Goal: Information Seeking & Learning: Learn about a topic

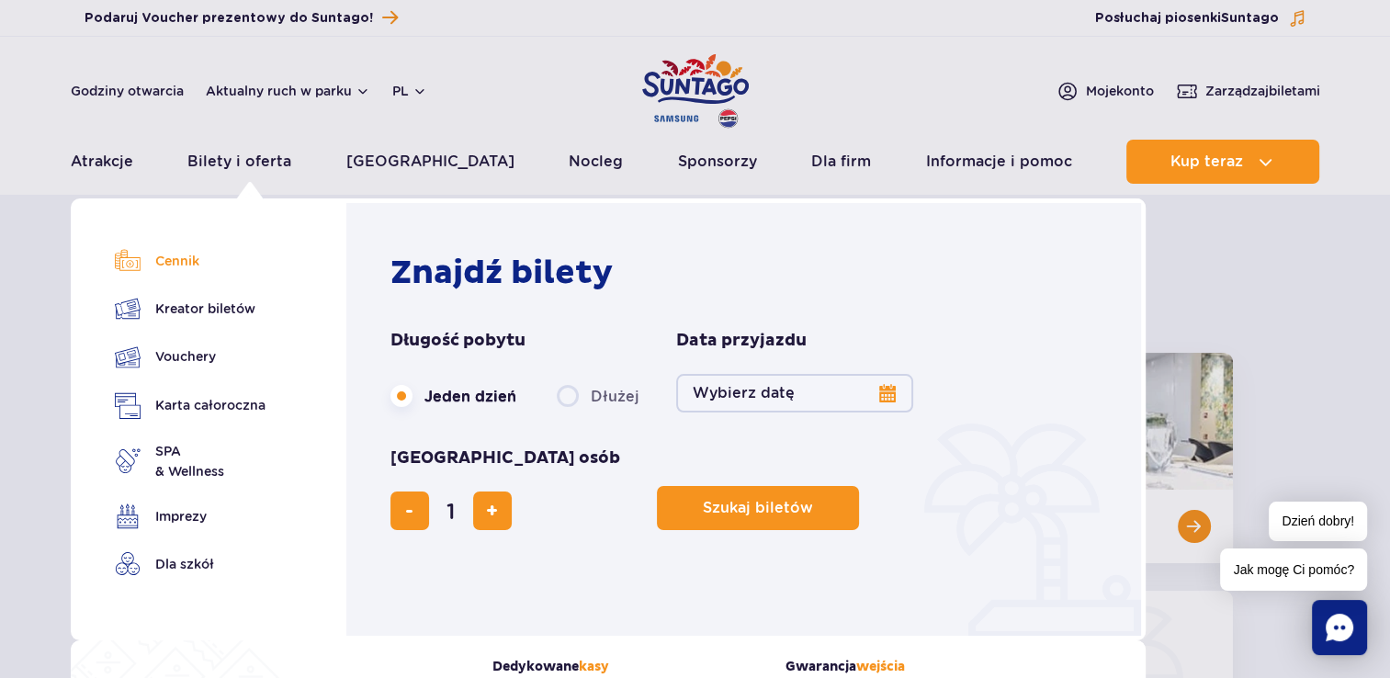
click at [164, 263] on link "Cennik" at bounding box center [190, 261] width 151 height 26
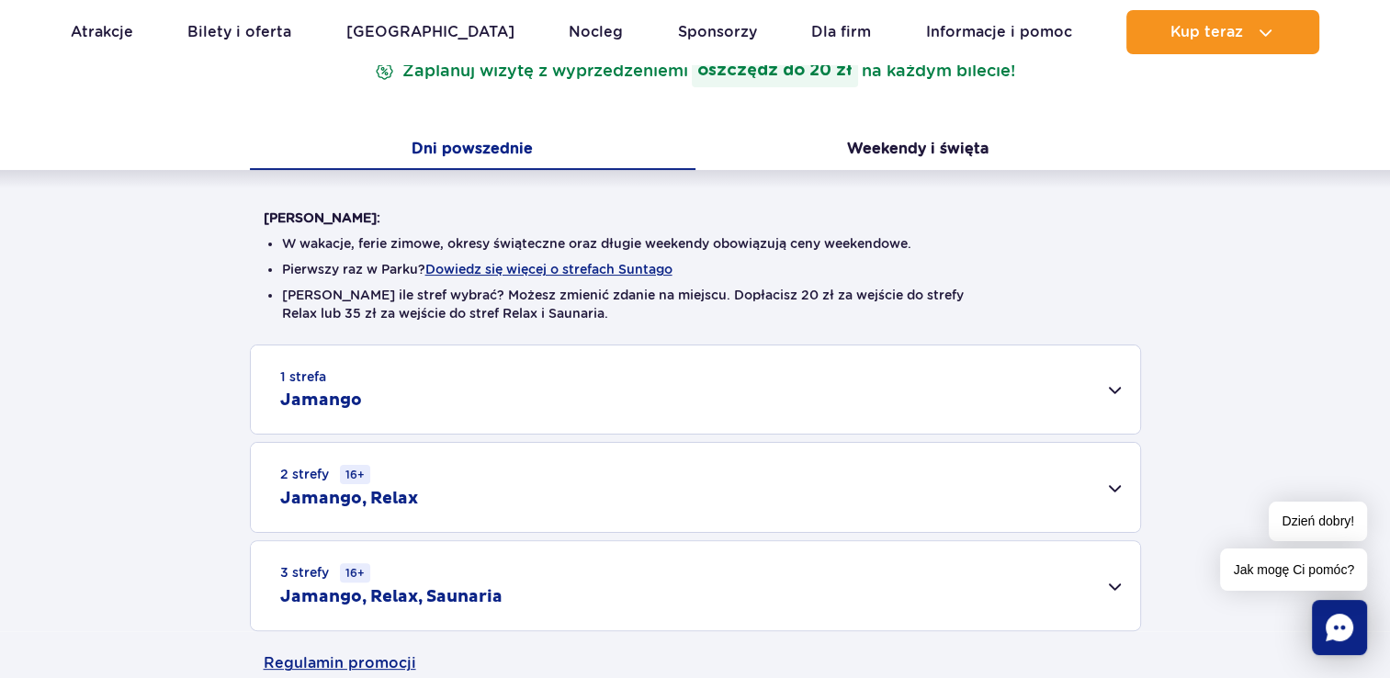
scroll to position [368, 0]
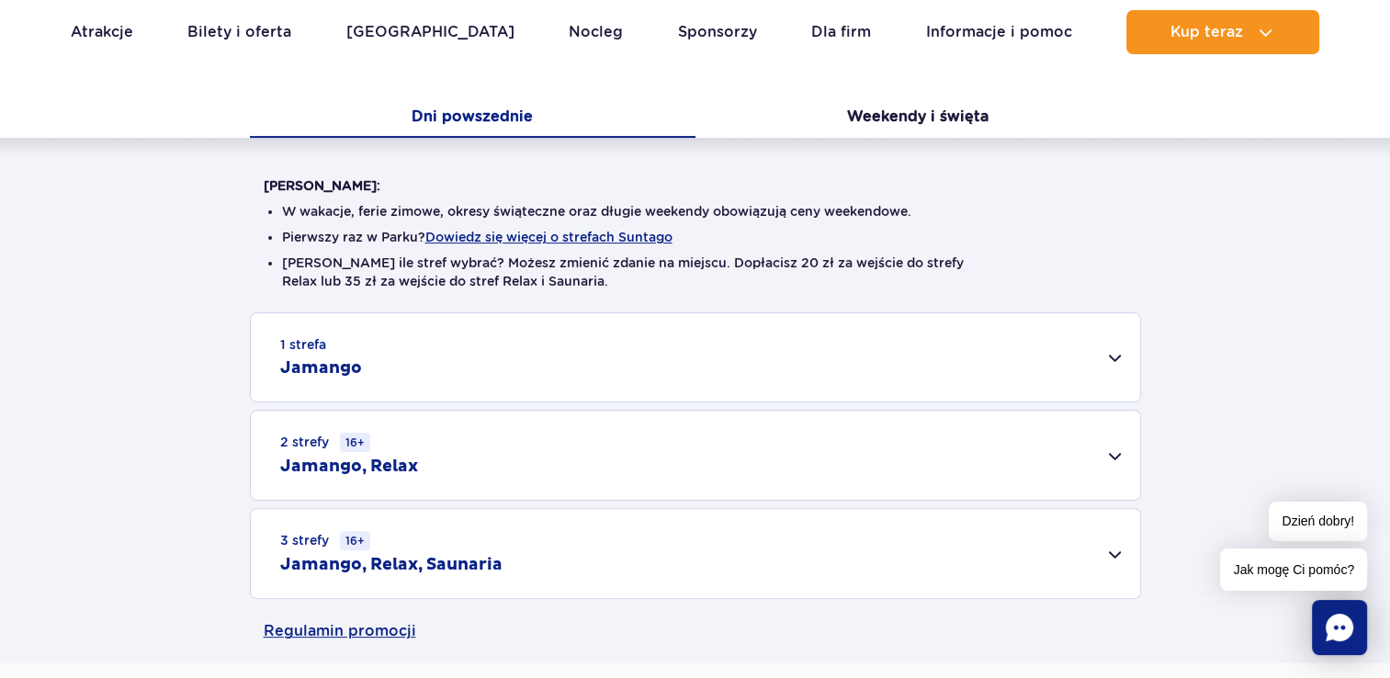
click at [1114, 455] on div "2 strefy 16+ Jamango, Relax" at bounding box center [696, 455] width 890 height 89
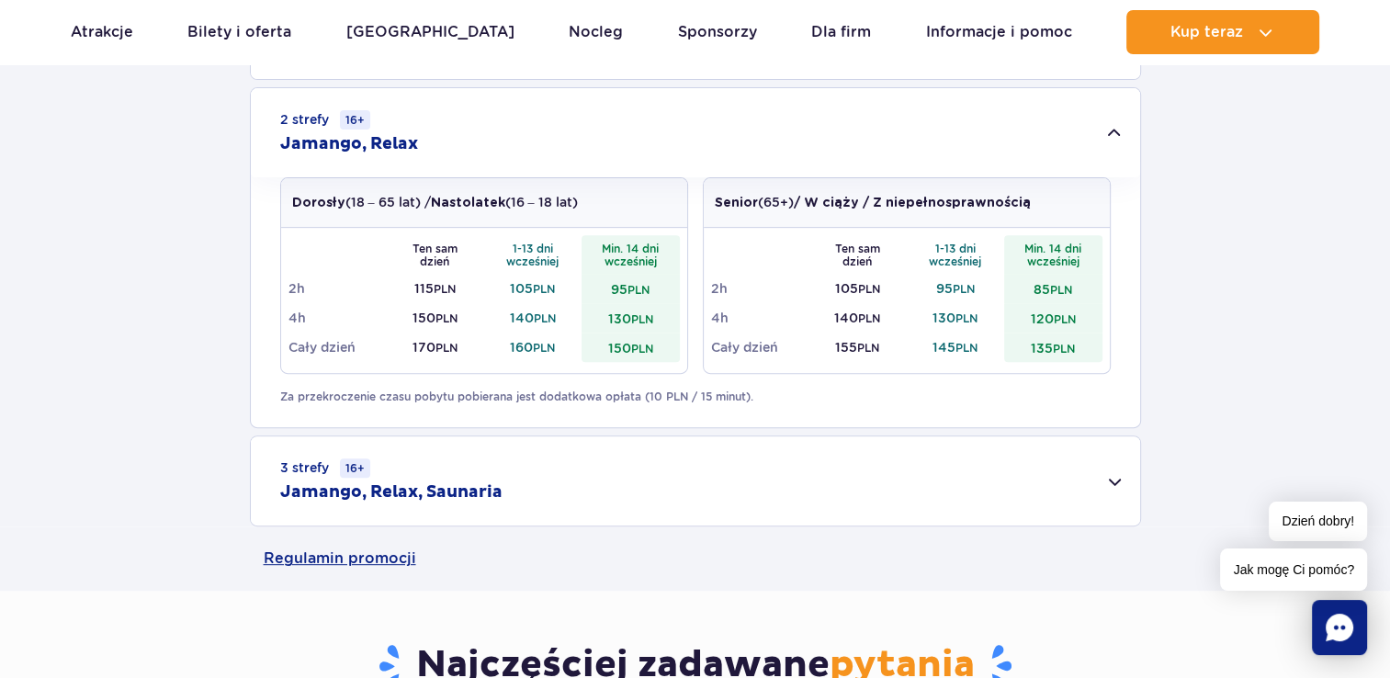
scroll to position [735, 0]
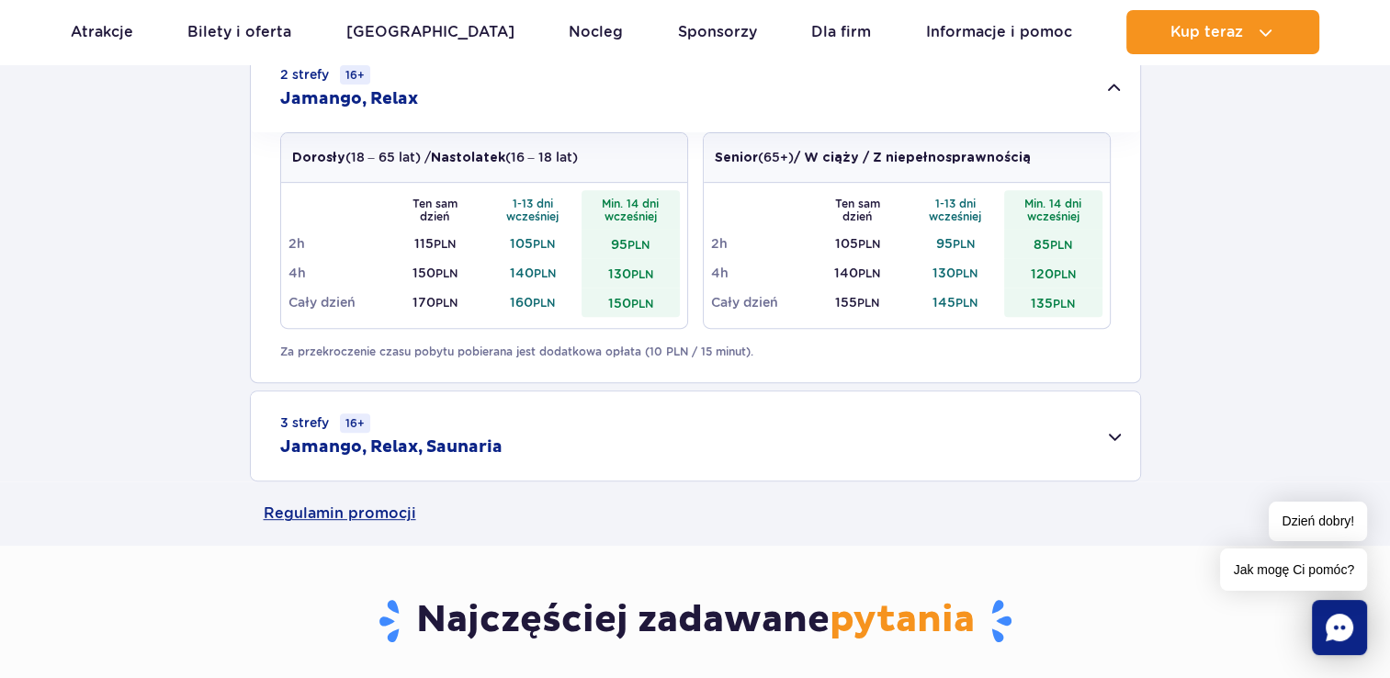
click at [1116, 437] on div "3 strefy 16+ Jamango, Relax, Saunaria" at bounding box center [696, 435] width 890 height 89
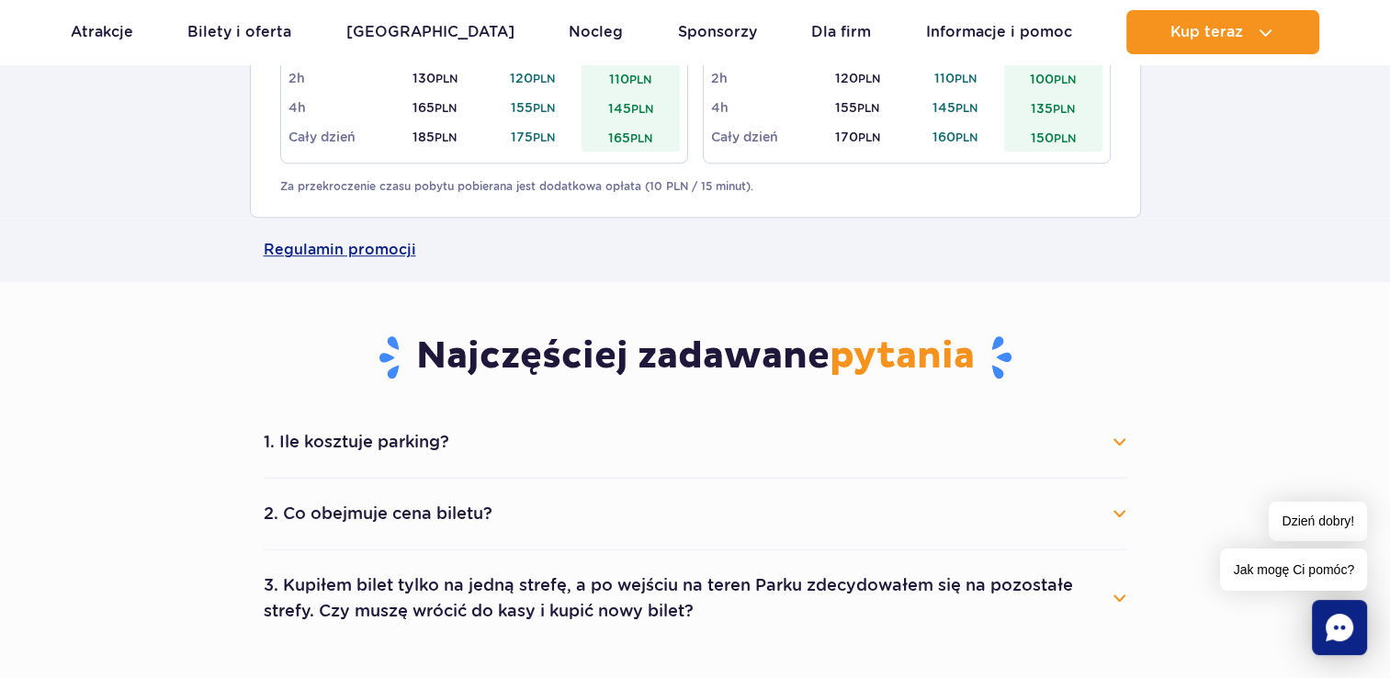
scroll to position [1287, 0]
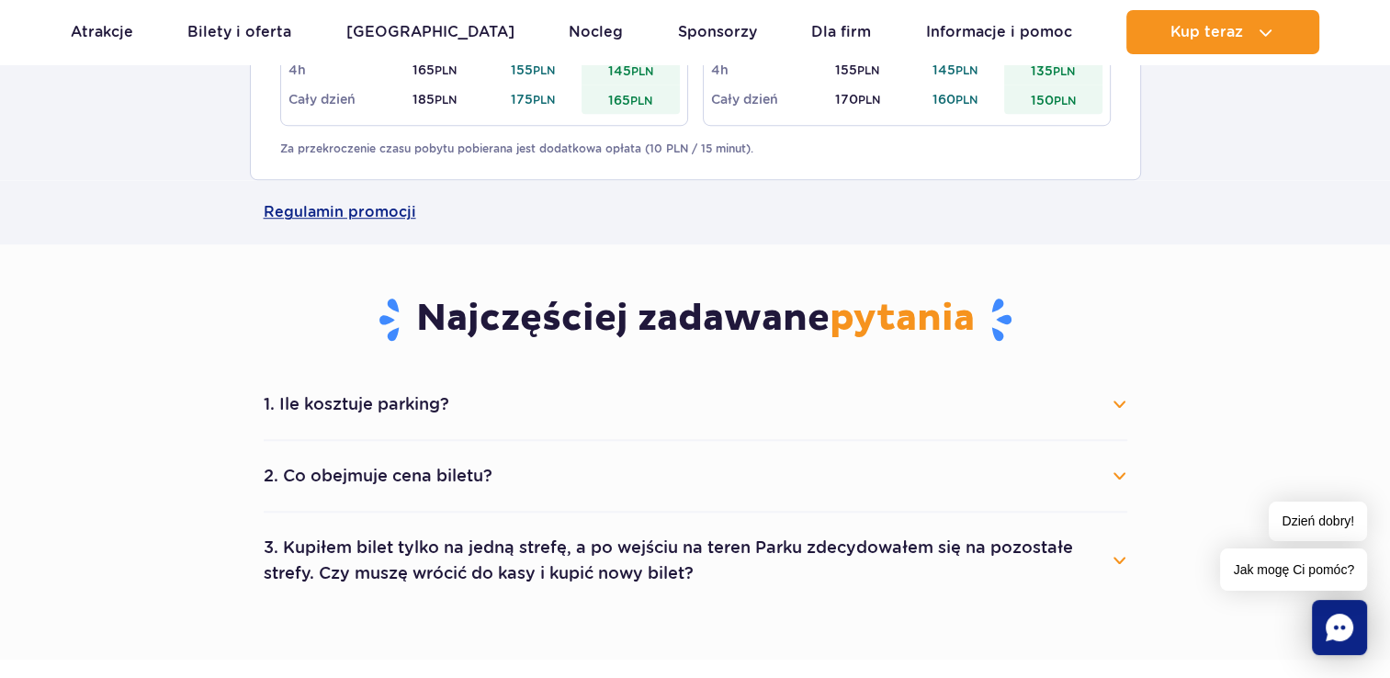
click at [1115, 407] on button "1. Ile kosztuje parking?" at bounding box center [696, 404] width 864 height 40
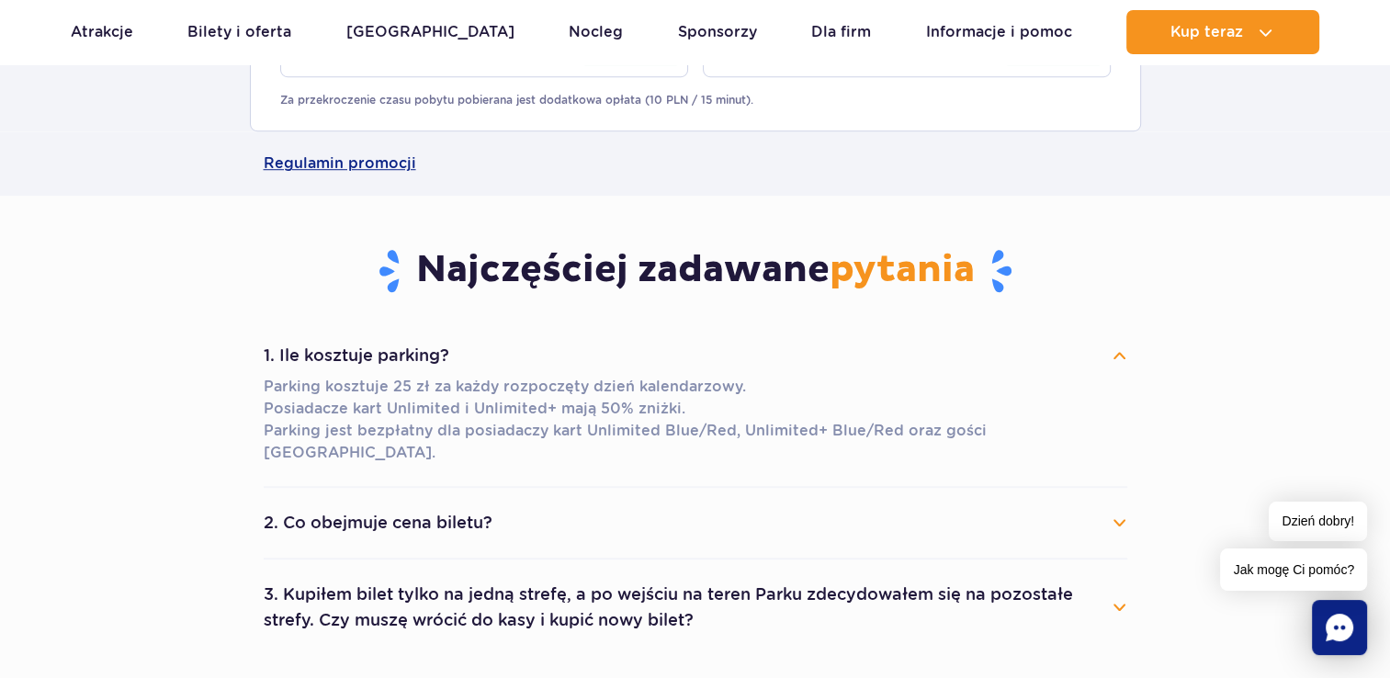
scroll to position [1378, 0]
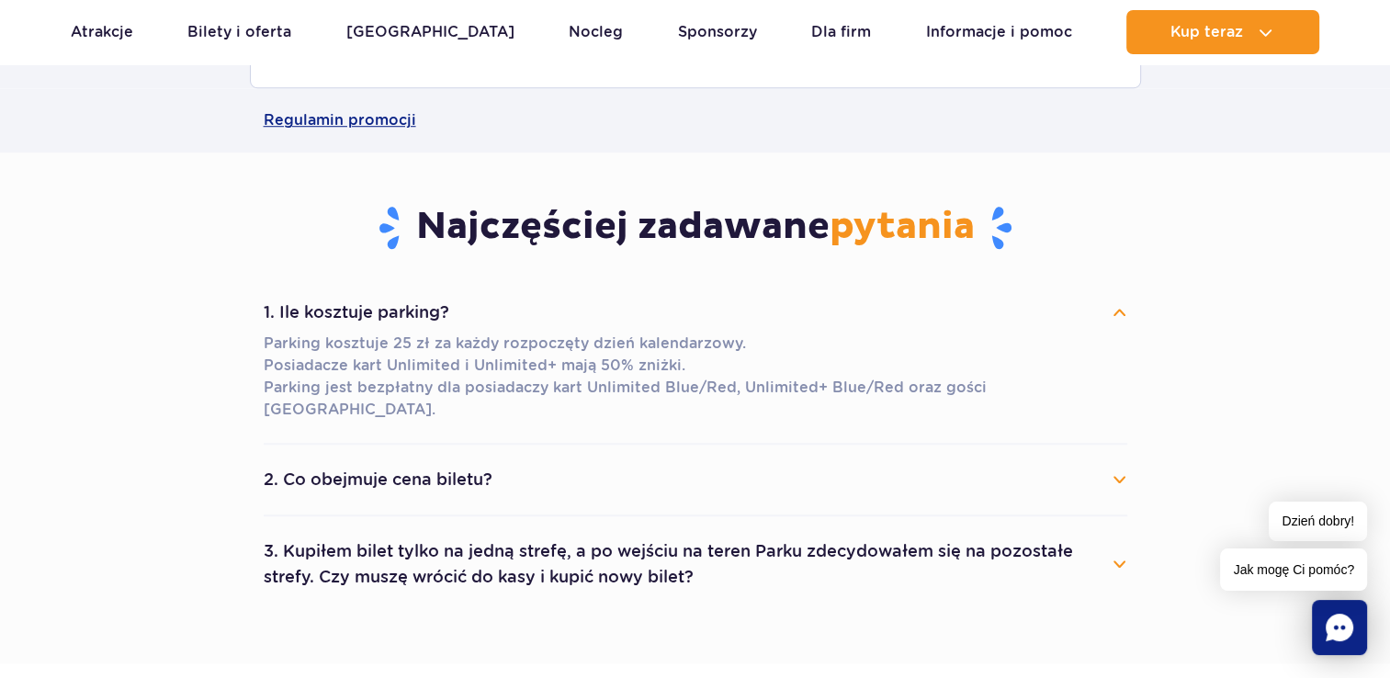
click at [1120, 459] on button "2. Co obejmuje cena biletu?" at bounding box center [696, 479] width 864 height 40
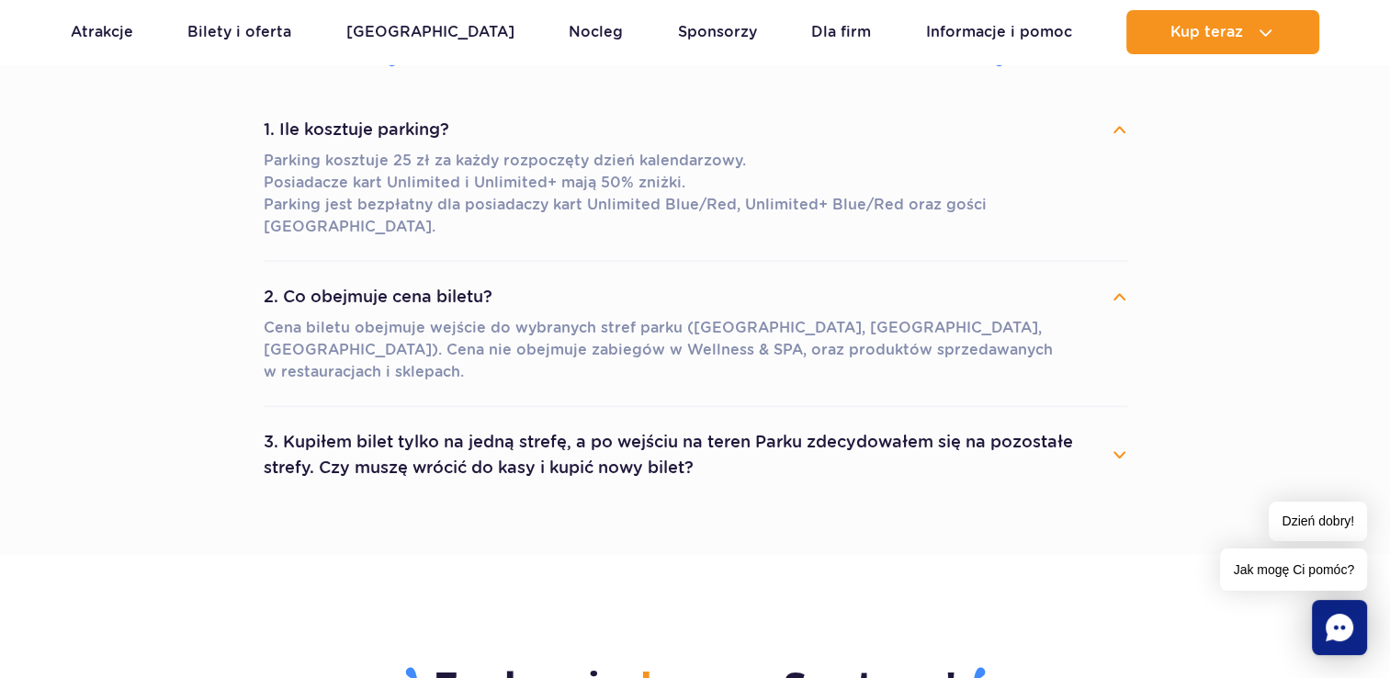
scroll to position [1562, 0]
click at [1118, 421] on button "3. Kupiłem bilet tylko na jedną strefę, a po wejściu na teren Parku zdecydowałe…" at bounding box center [696, 454] width 864 height 66
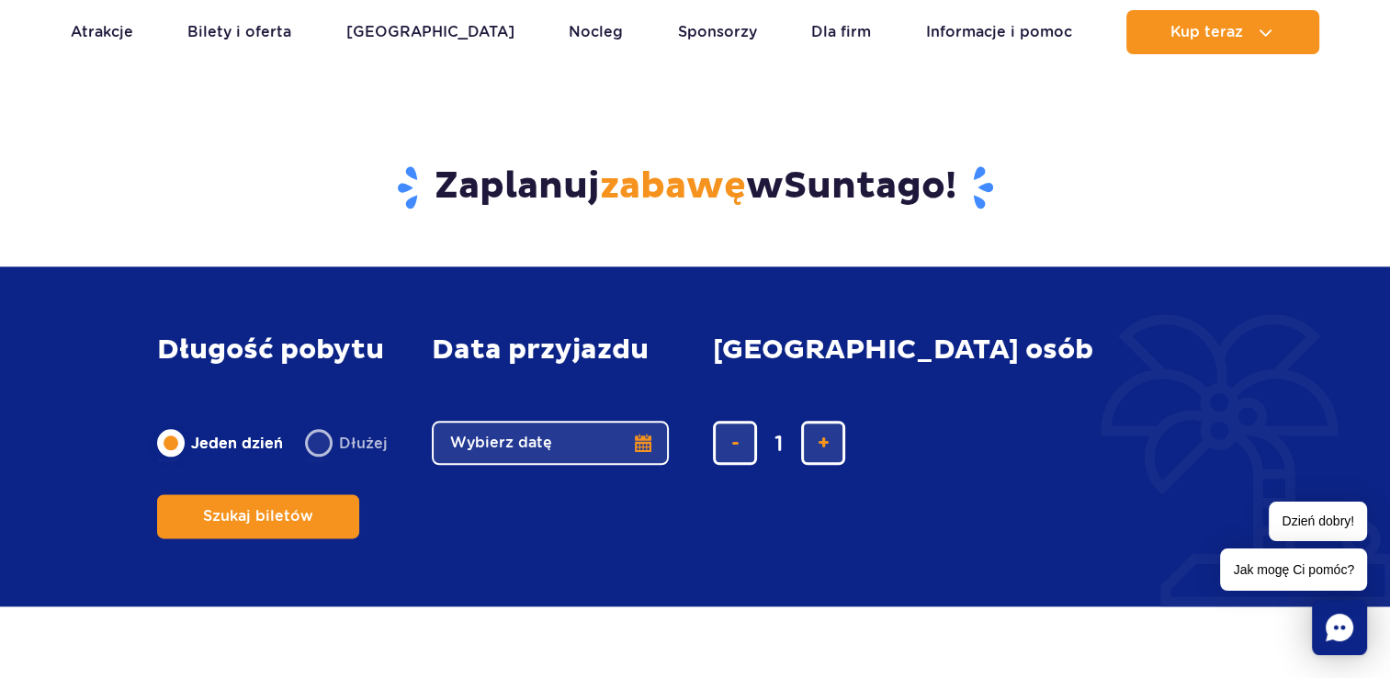
scroll to position [2573, 0]
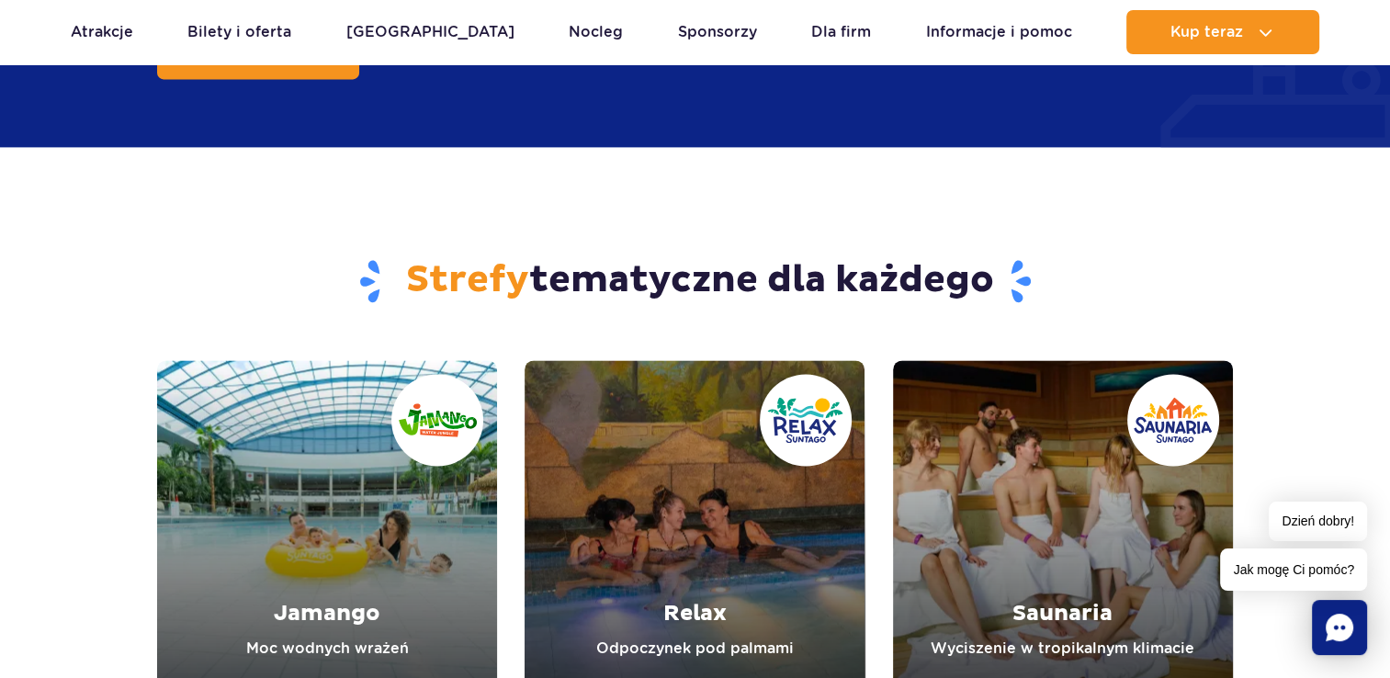
click at [660, 452] on link "Relax" at bounding box center [695, 530] width 340 height 340
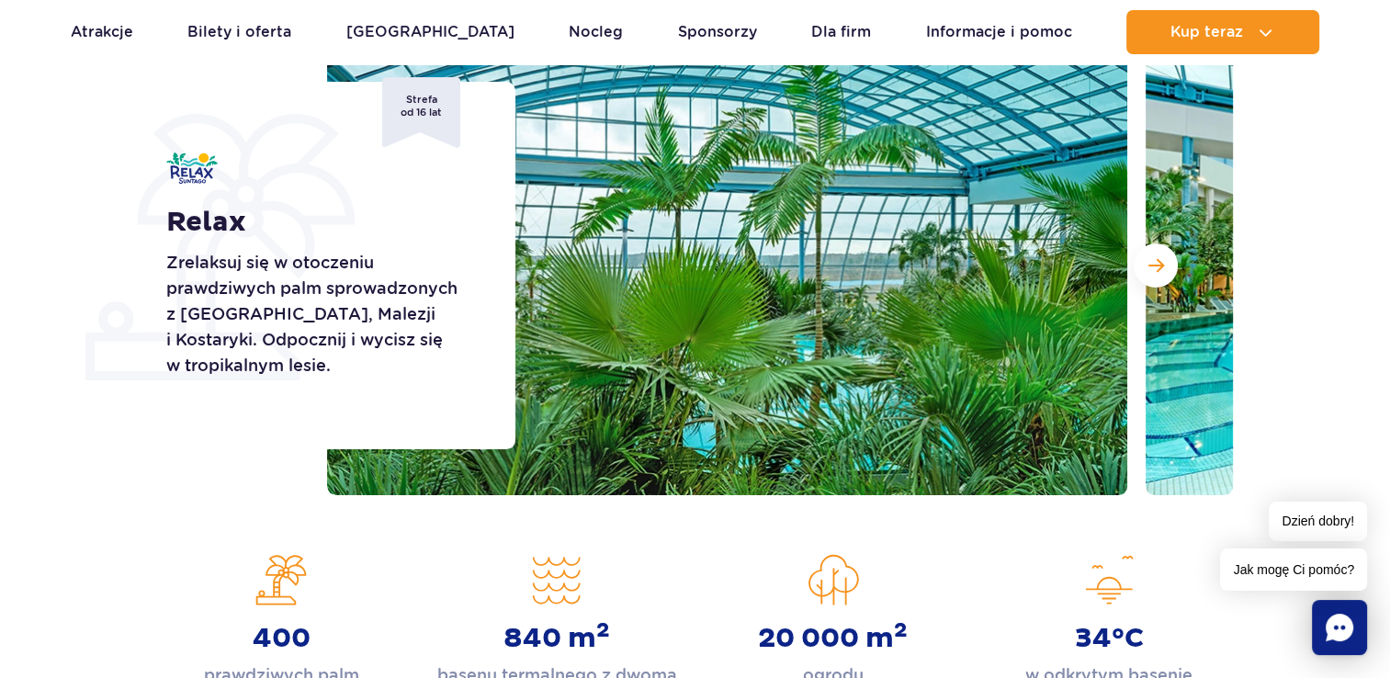
scroll to position [368, 0]
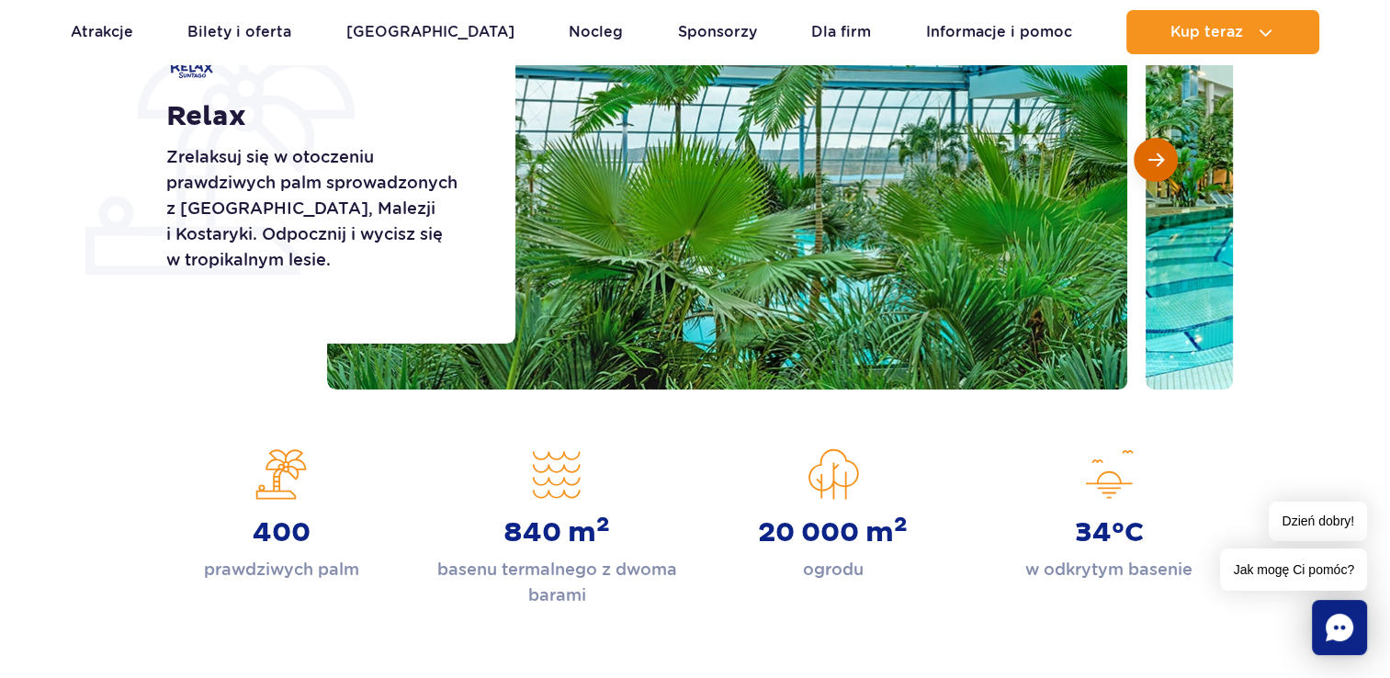
click at [1164, 174] on button "Następny slajd" at bounding box center [1156, 160] width 44 height 44
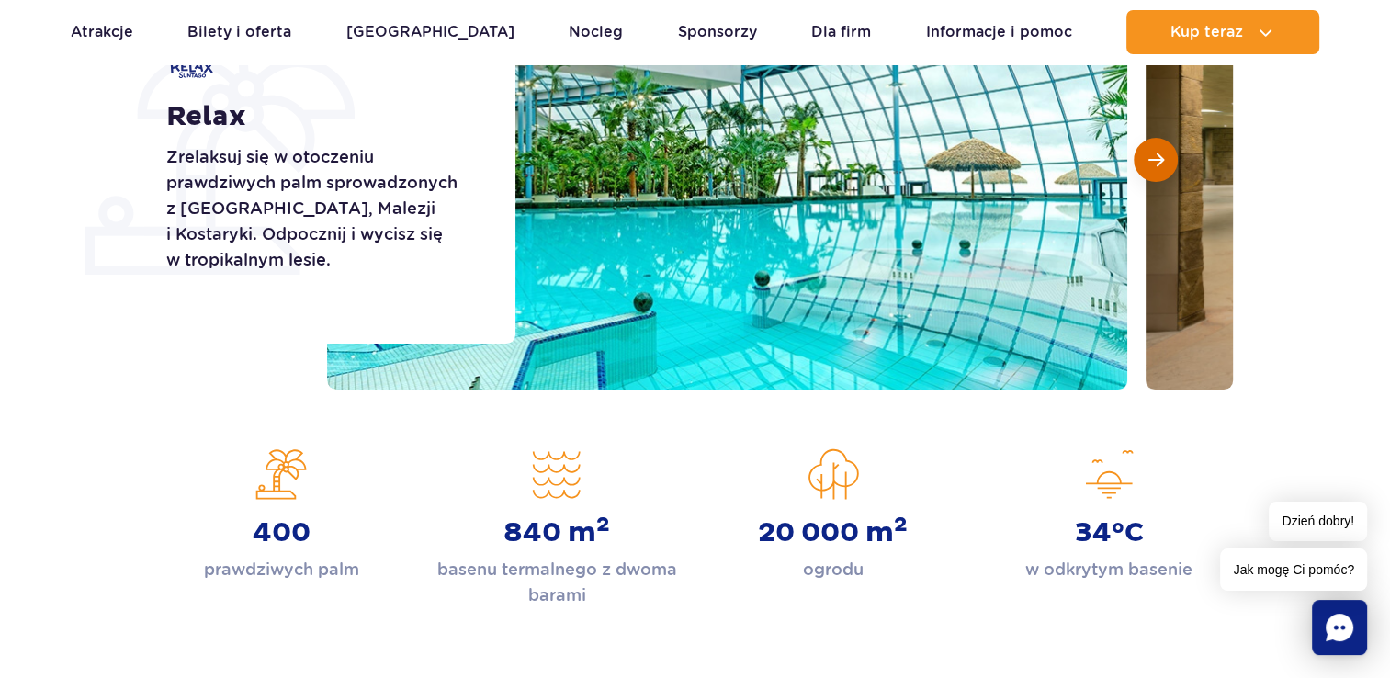
click at [1163, 175] on button "Następny slajd" at bounding box center [1156, 160] width 44 height 44
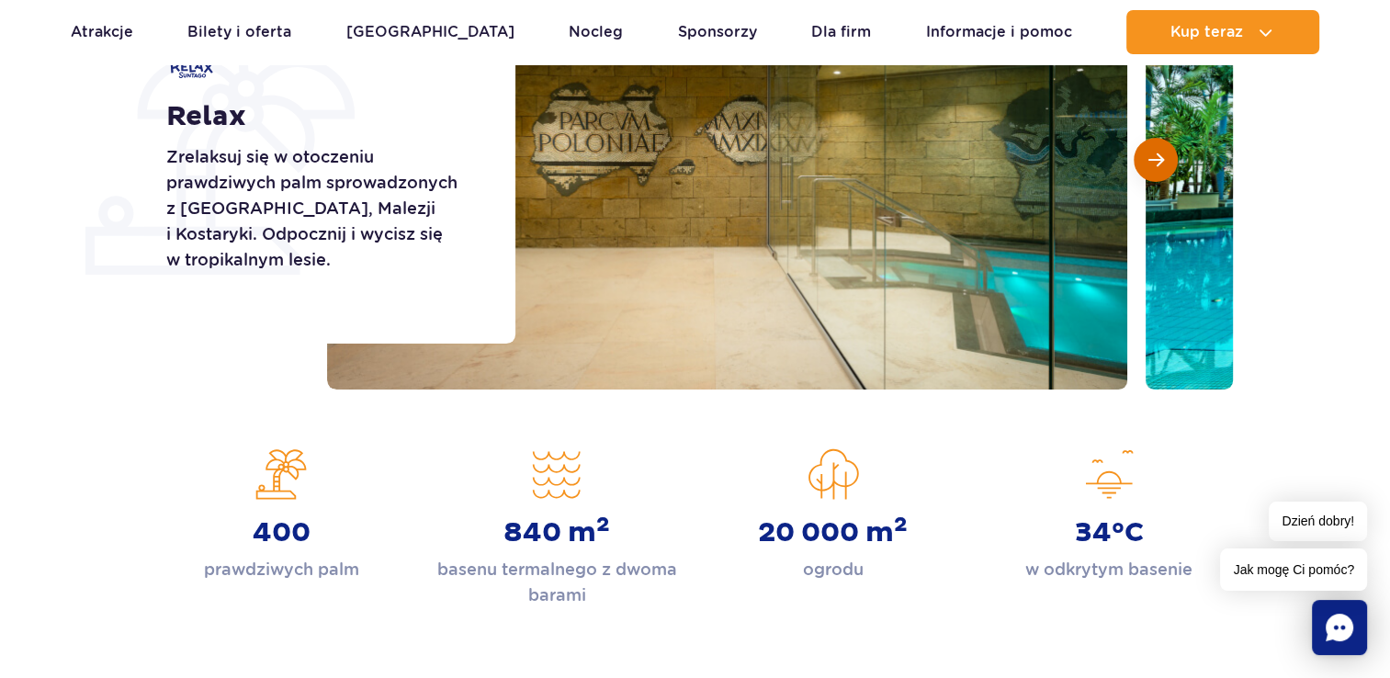
click at [1145, 164] on button "Następny slajd" at bounding box center [1156, 160] width 44 height 44
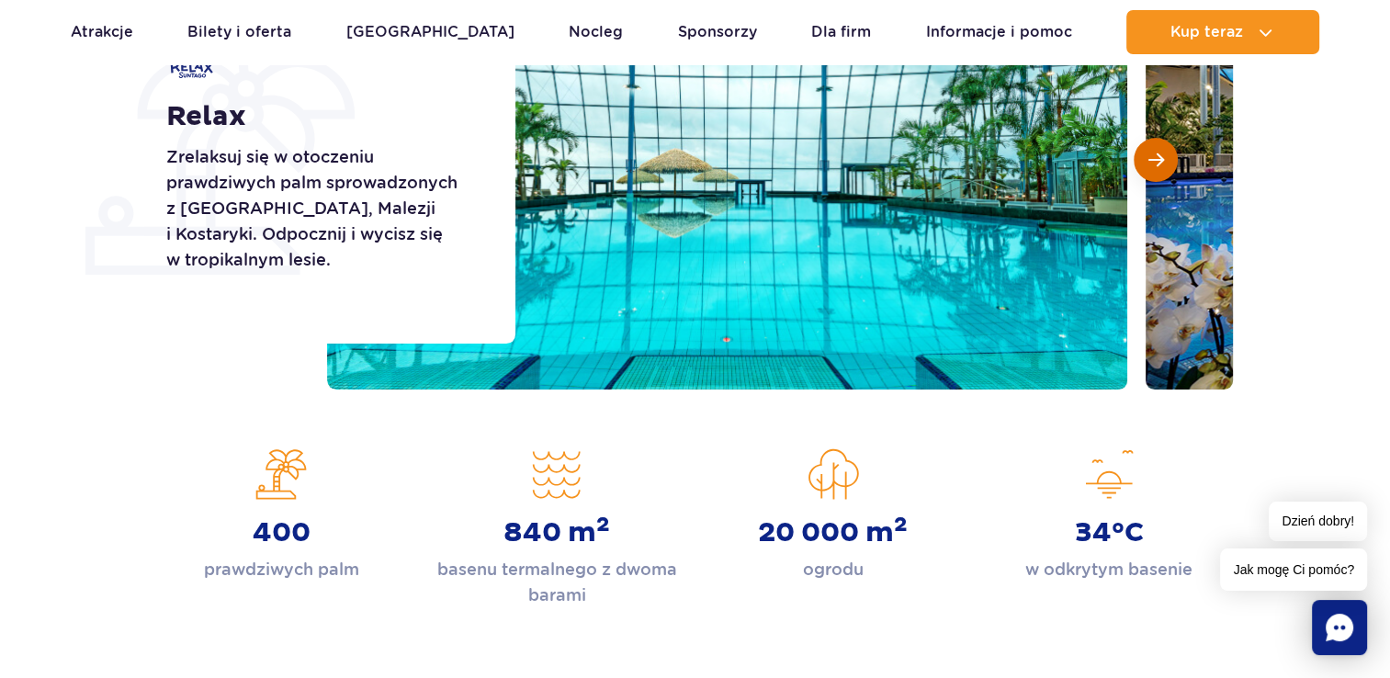
click at [1146, 164] on button "Następny slajd" at bounding box center [1156, 160] width 44 height 44
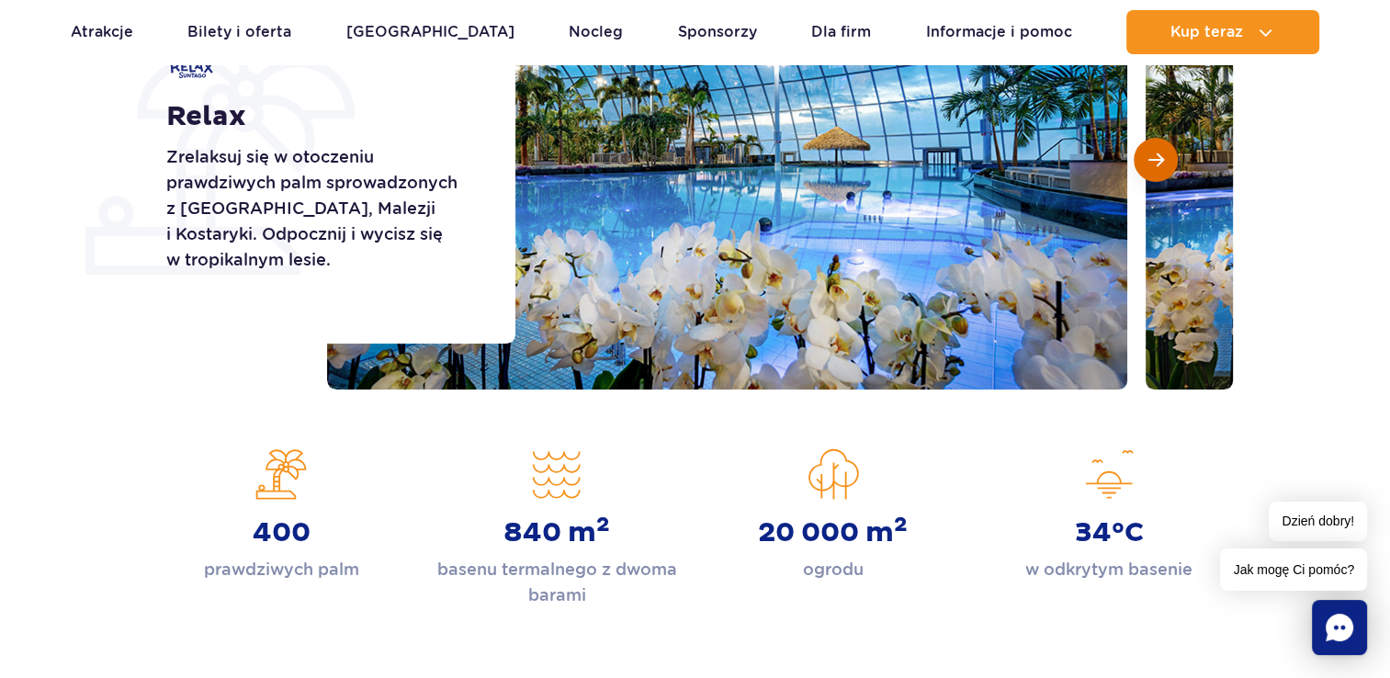
click at [1146, 164] on button "Następny slajd" at bounding box center [1156, 160] width 44 height 44
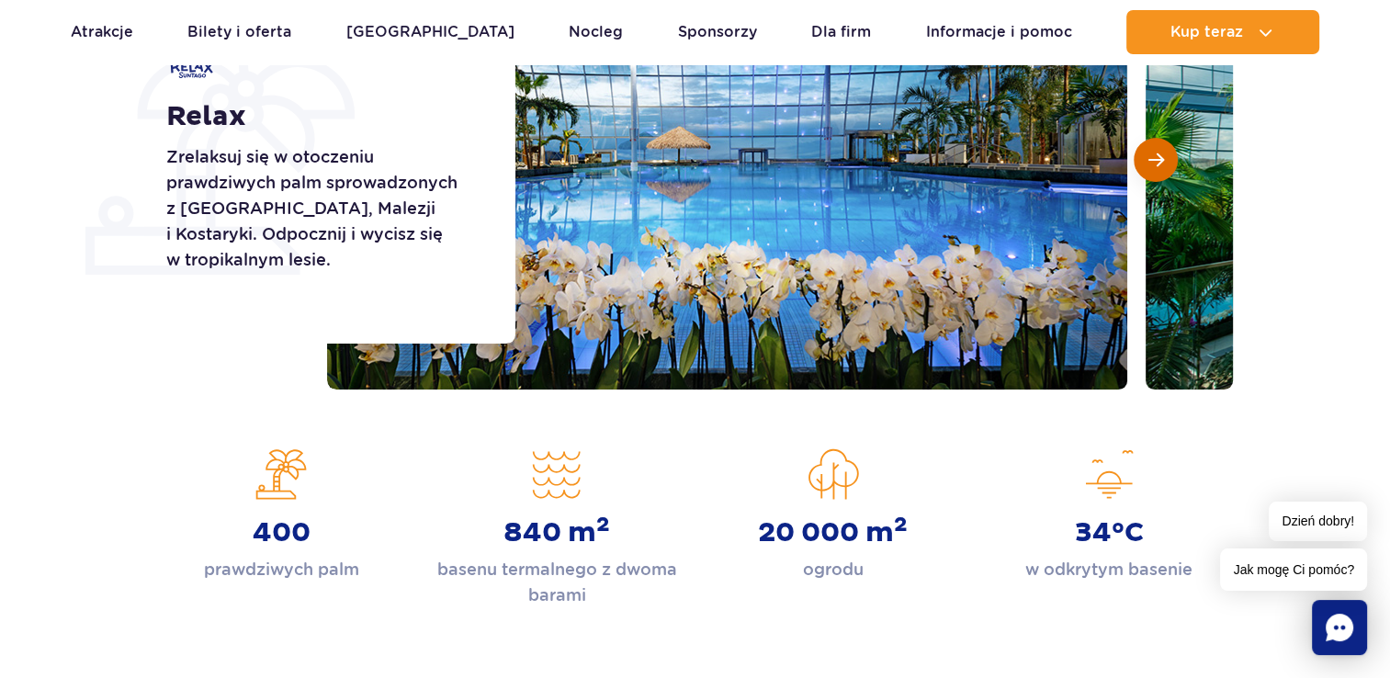
click at [1146, 164] on button "Następny slajd" at bounding box center [1156, 160] width 44 height 44
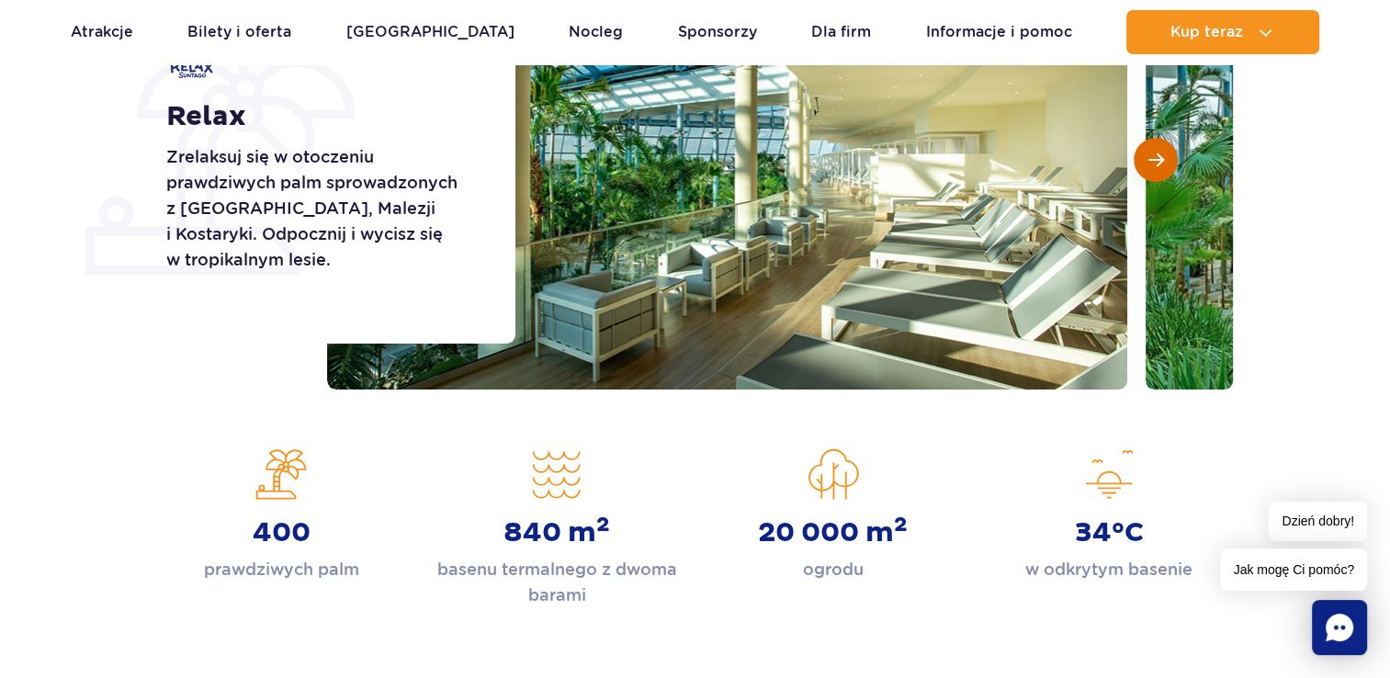
click at [1146, 164] on button "Następny slajd" at bounding box center [1156, 160] width 44 height 44
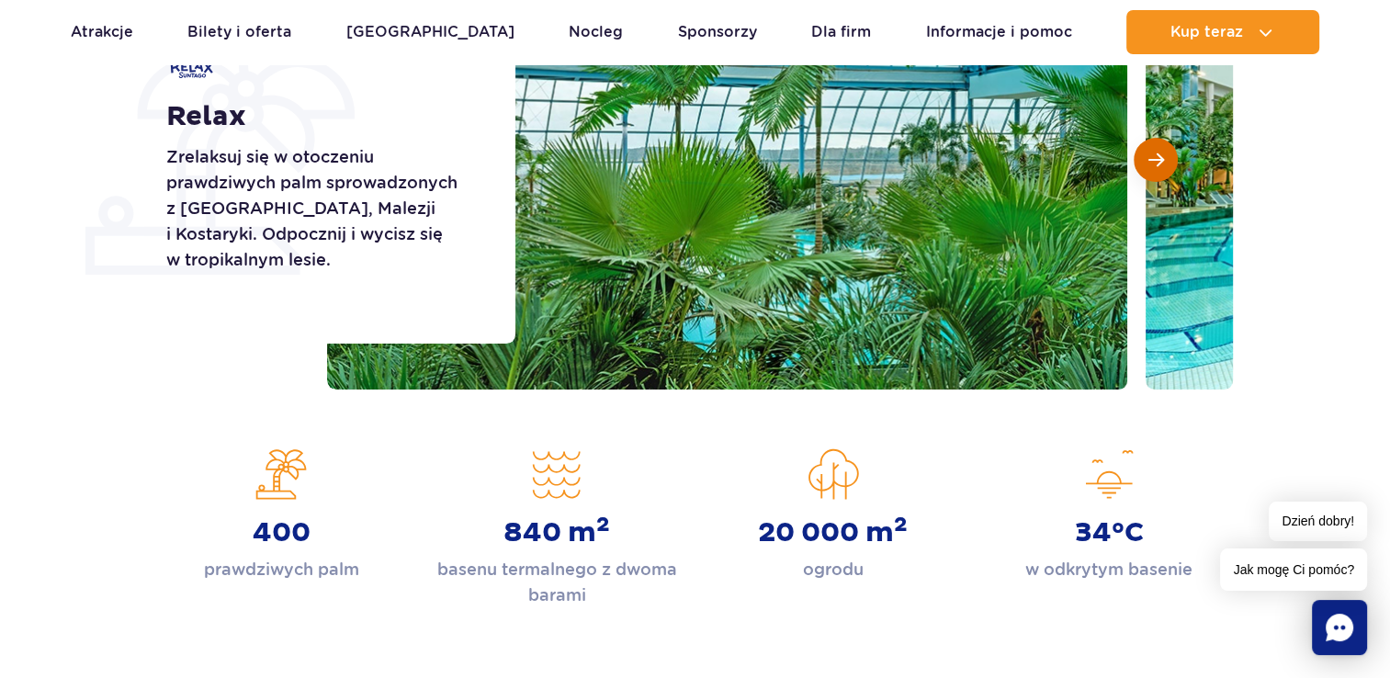
click at [1146, 164] on button "Następny slajd" at bounding box center [1156, 160] width 44 height 44
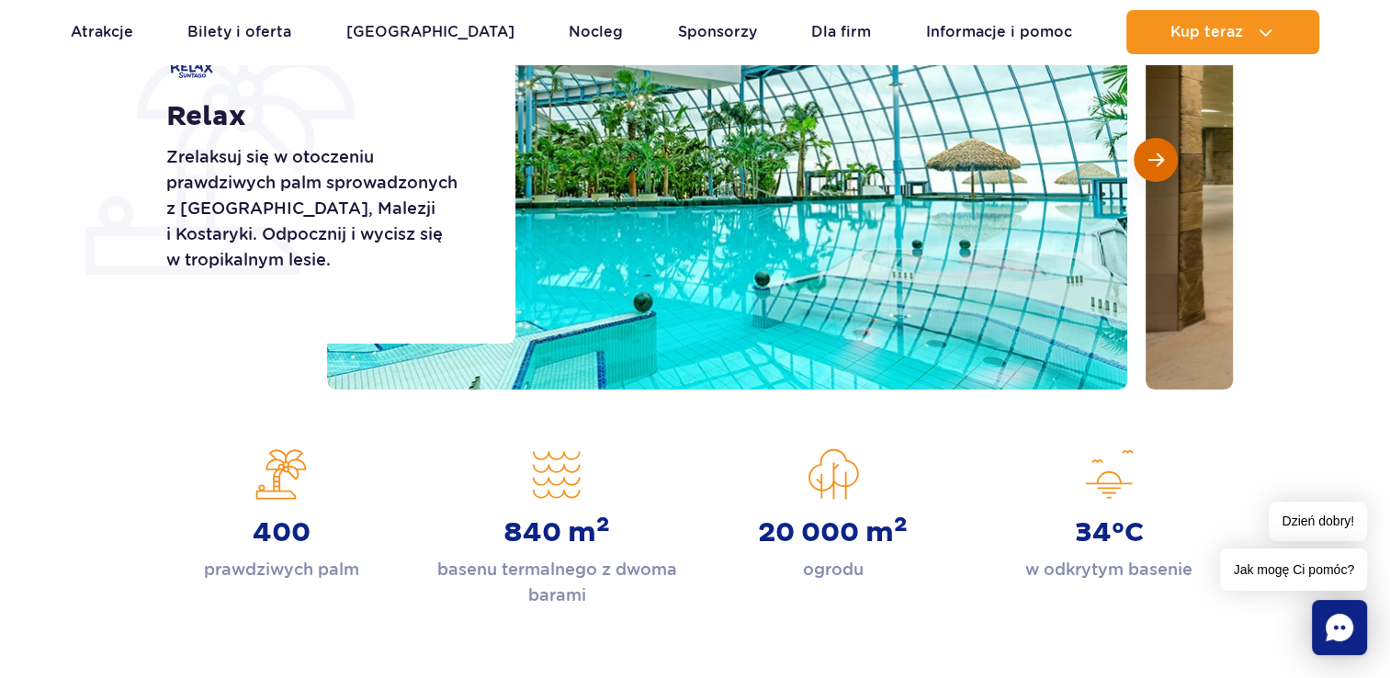
click at [1146, 164] on button "Następny slajd" at bounding box center [1156, 160] width 44 height 44
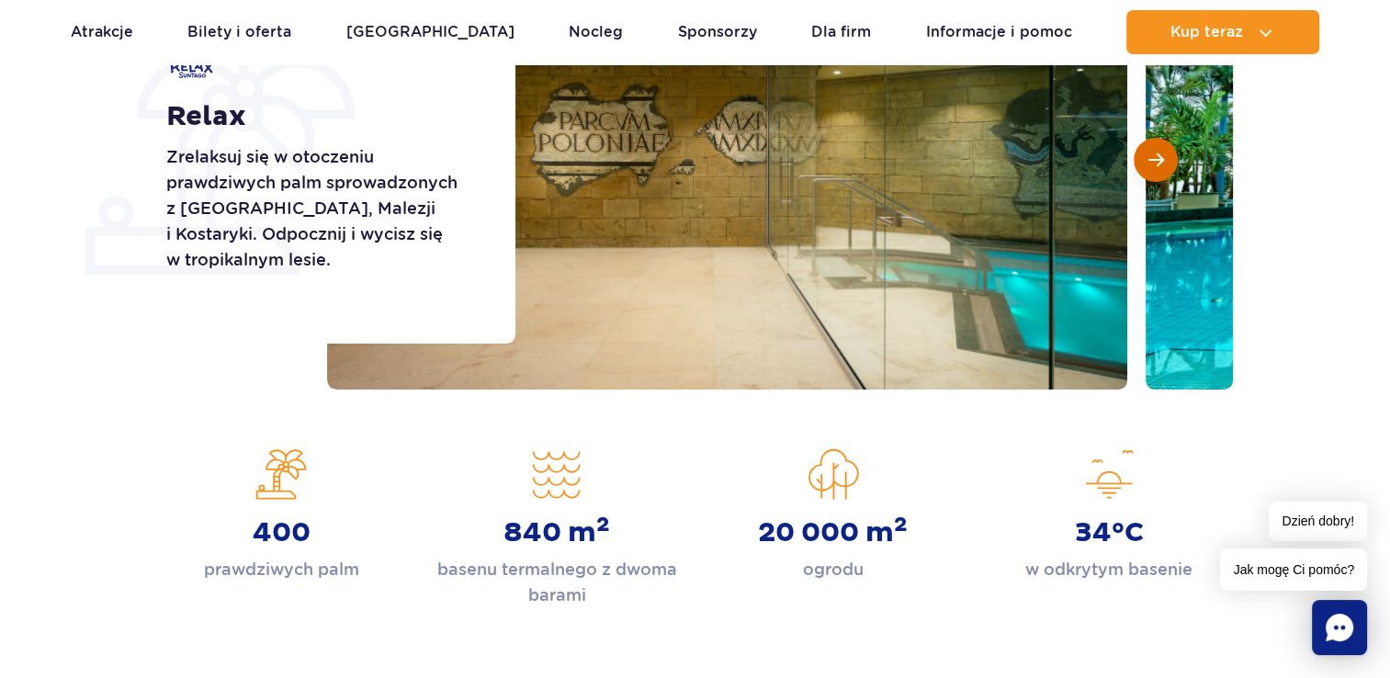
click at [1146, 164] on button "Następny slajd" at bounding box center [1156, 160] width 44 height 44
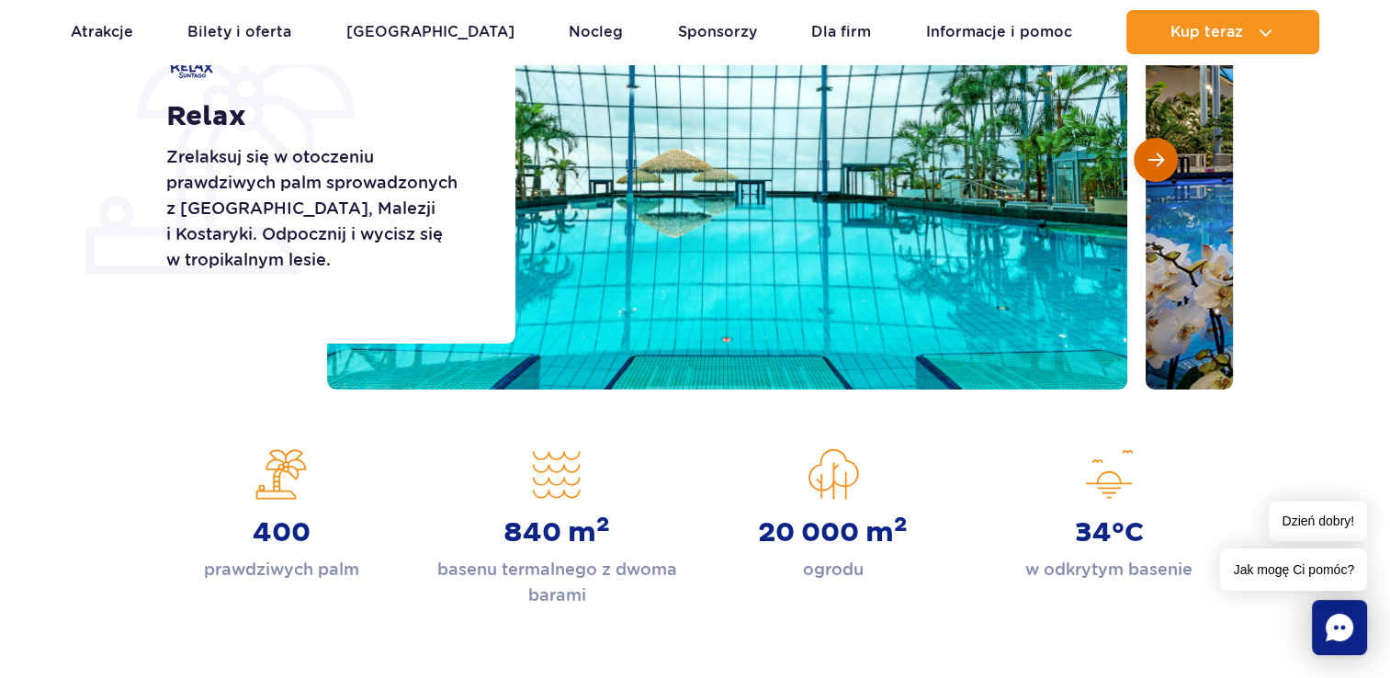
click at [1146, 164] on button "Następny slajd" at bounding box center [1156, 160] width 44 height 44
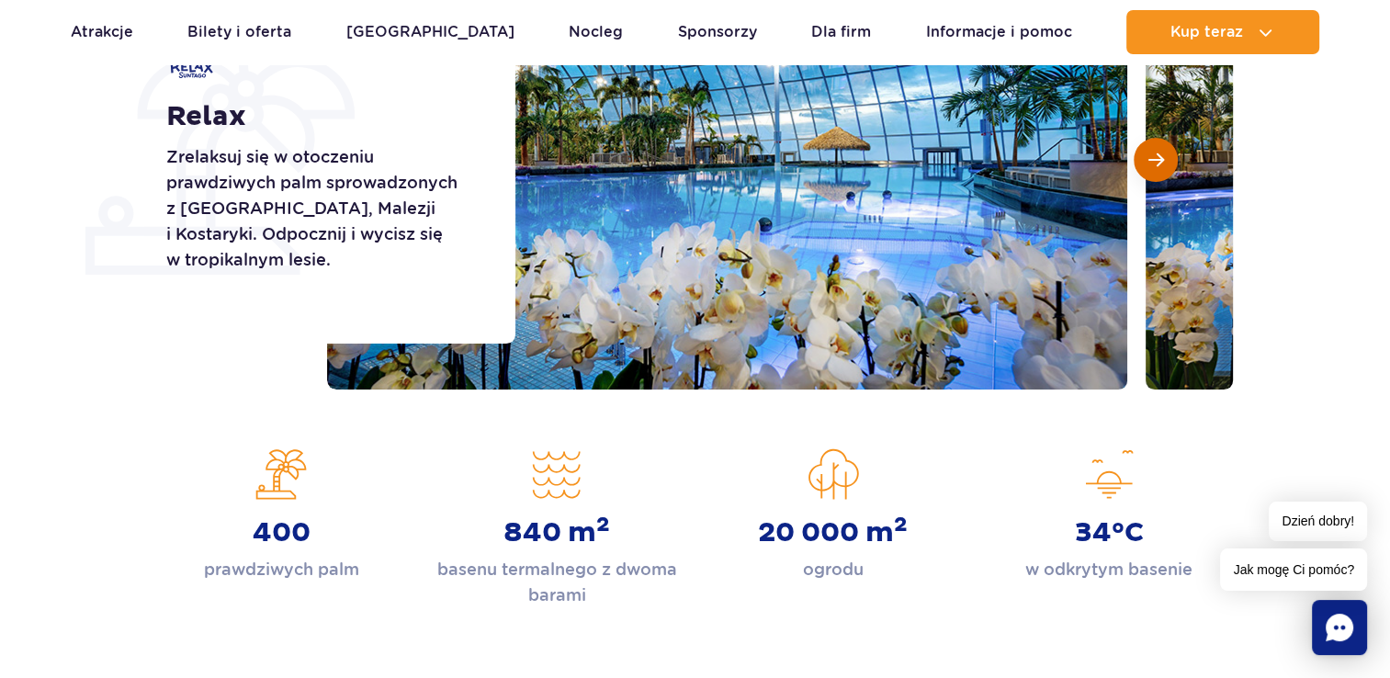
click at [1146, 164] on button "Następny slajd" at bounding box center [1156, 160] width 44 height 44
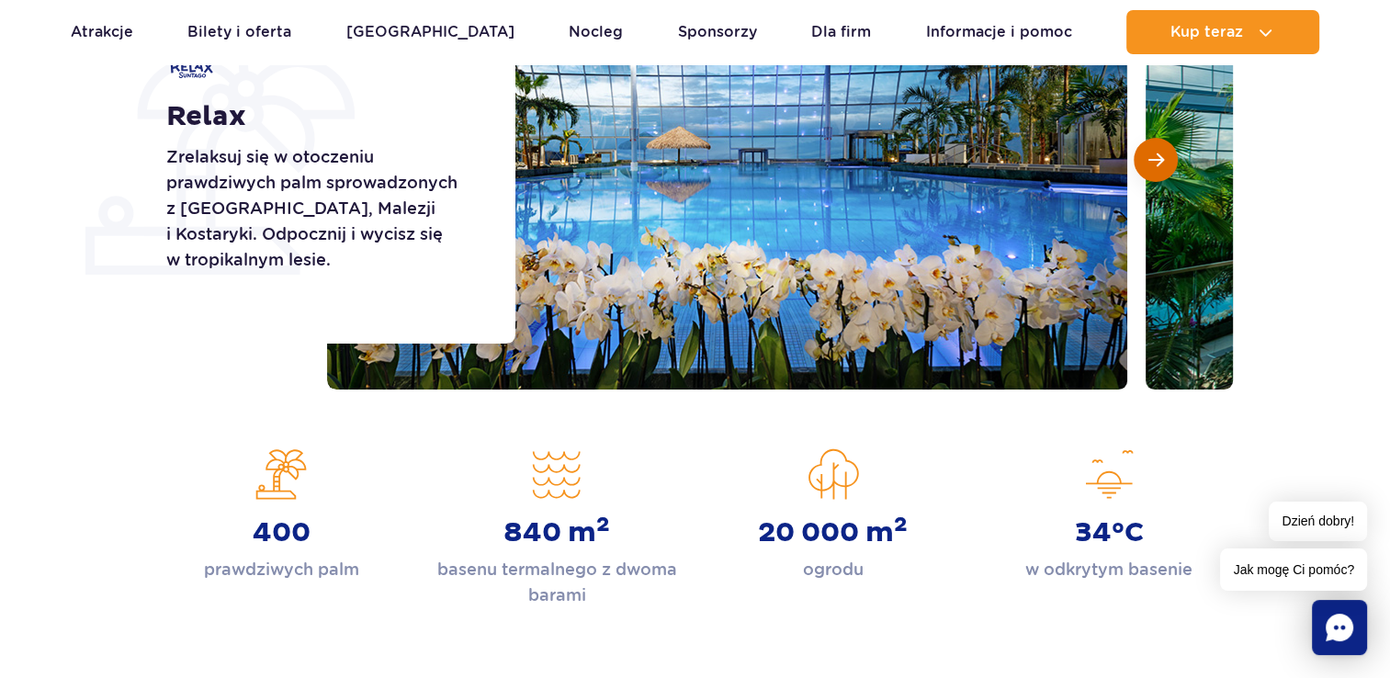
click at [1146, 164] on button "Następny slajd" at bounding box center [1156, 160] width 44 height 44
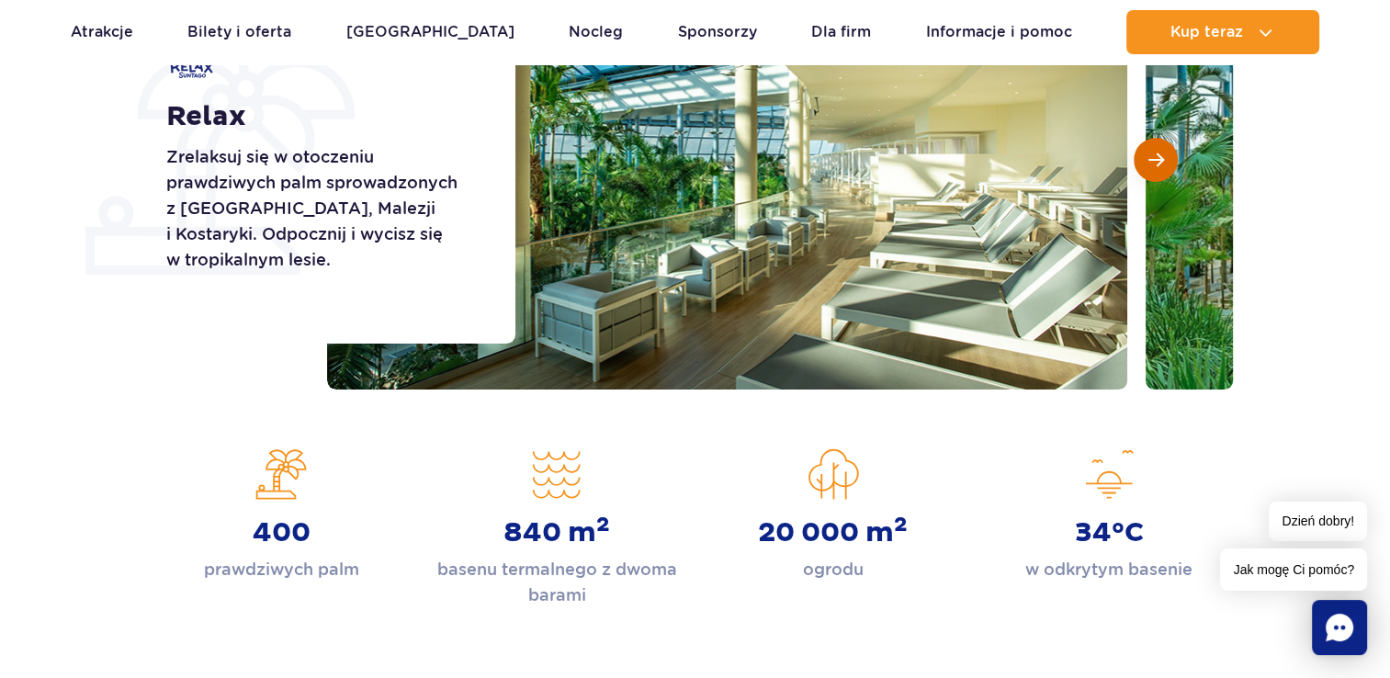
click at [1146, 164] on button "Następny slajd" at bounding box center [1156, 160] width 44 height 44
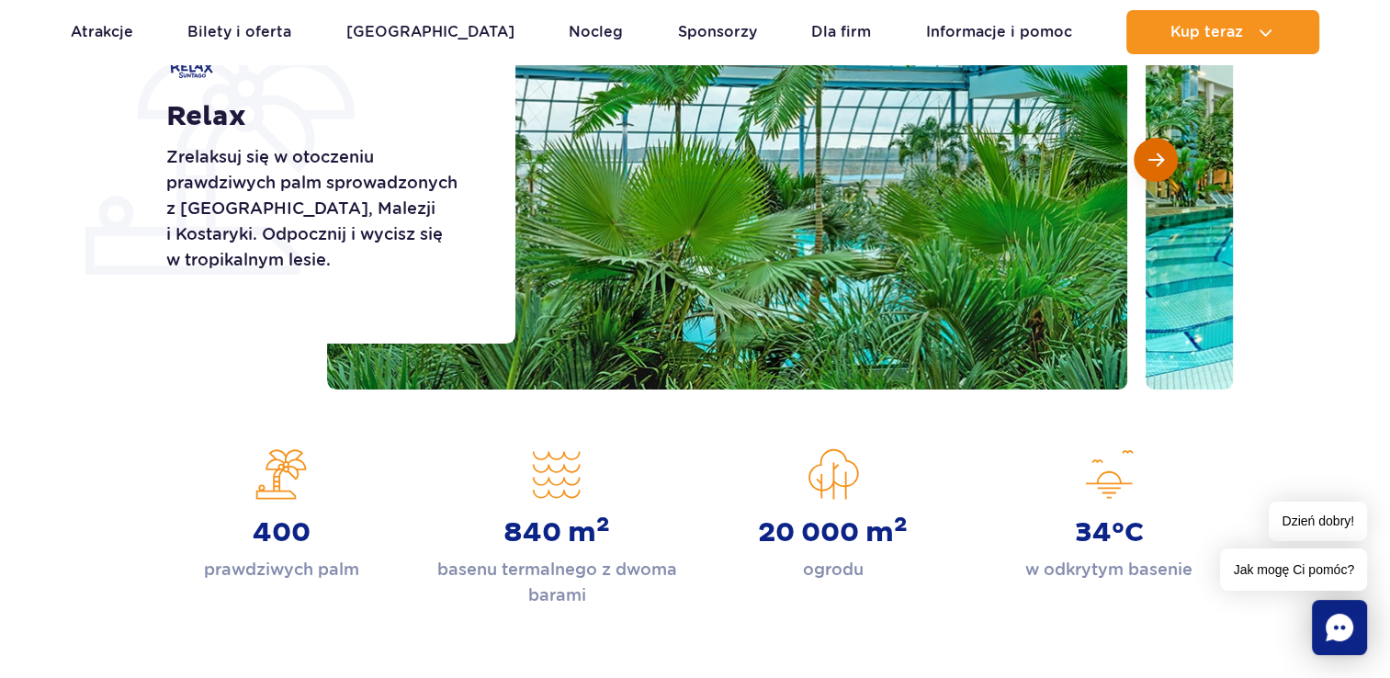
click at [1146, 164] on button "Następny slajd" at bounding box center [1156, 160] width 44 height 44
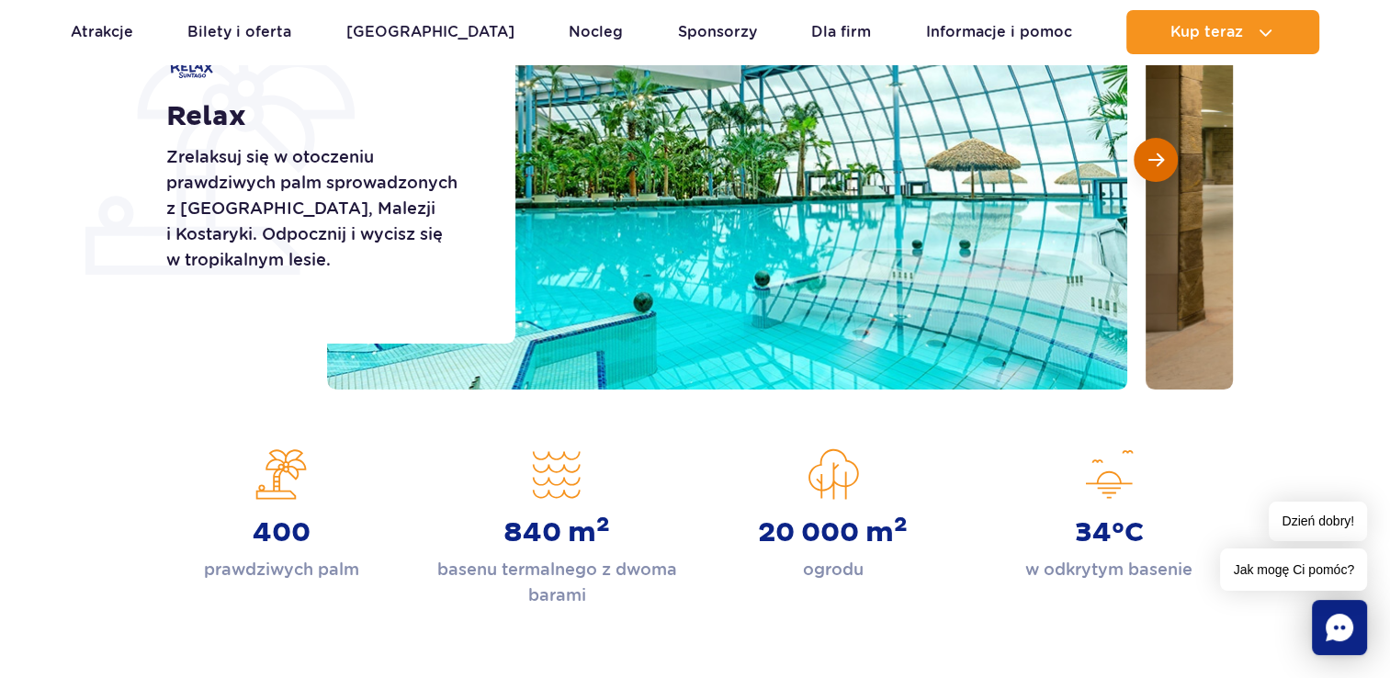
click at [1146, 164] on button "Następny slajd" at bounding box center [1156, 160] width 44 height 44
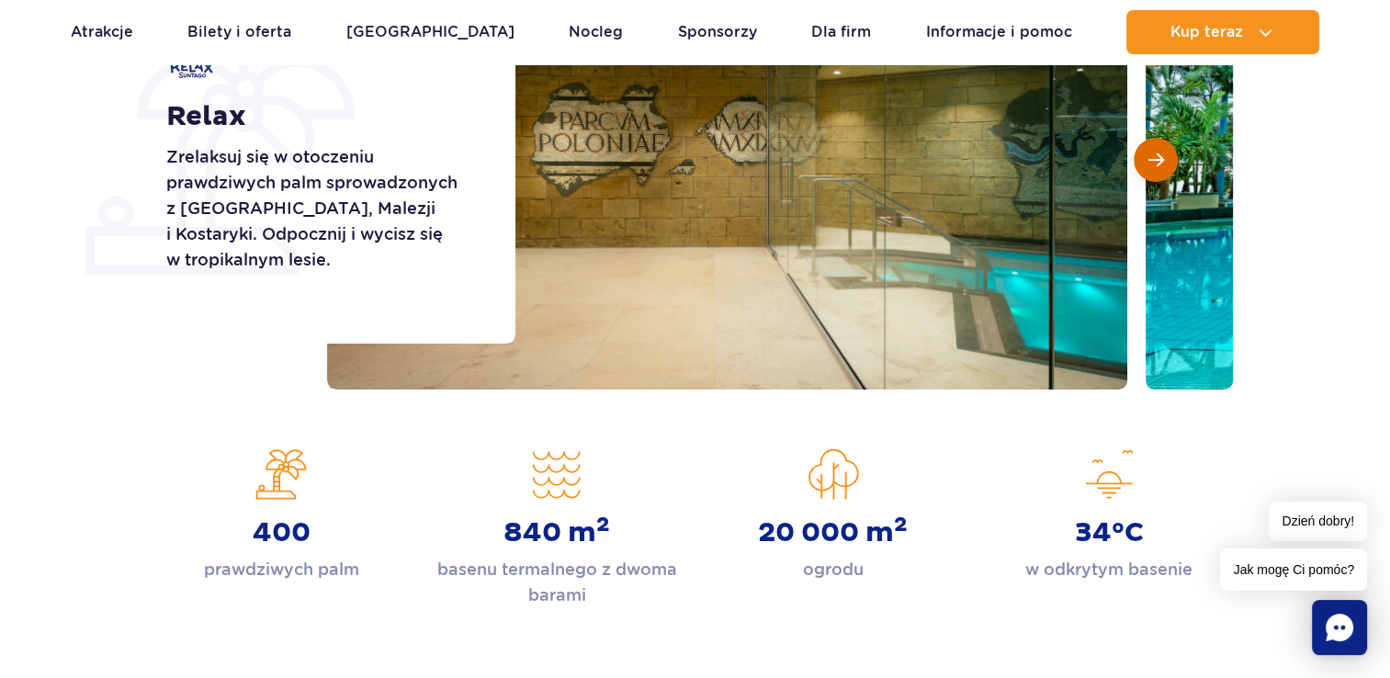
click at [1146, 164] on button "Następny slajd" at bounding box center [1156, 160] width 44 height 44
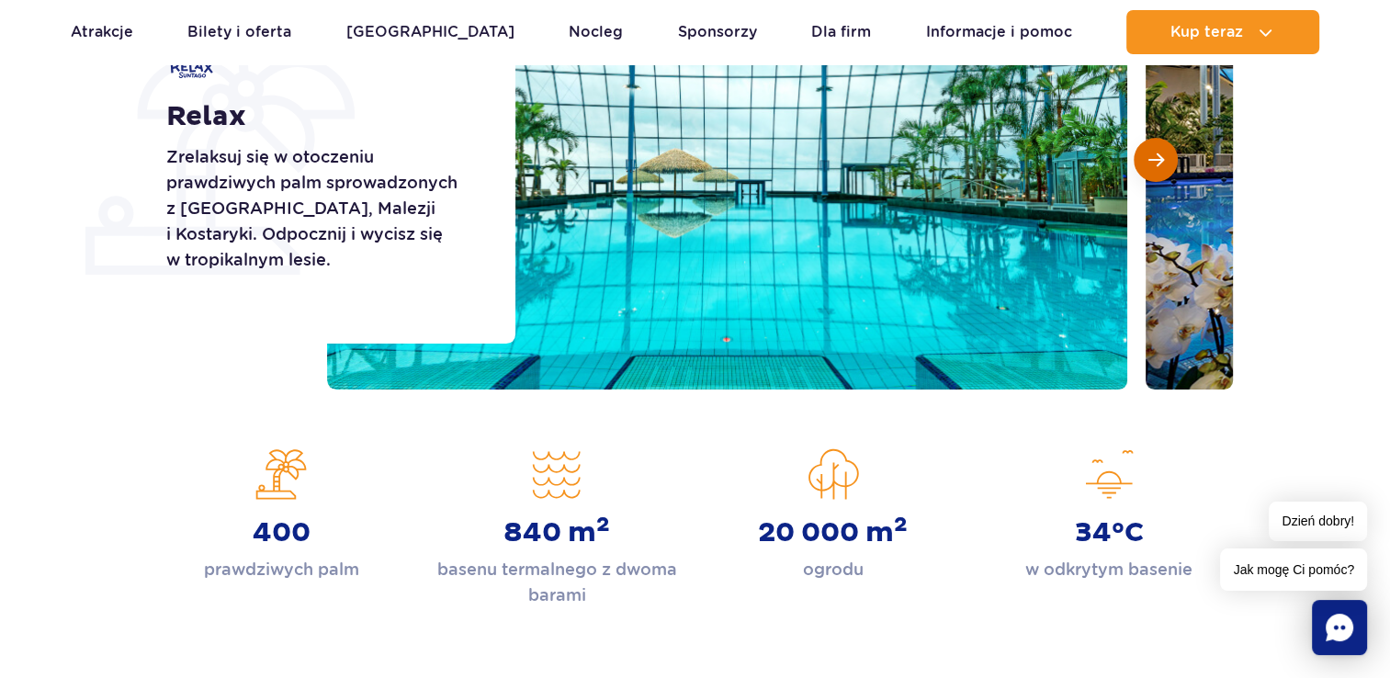
click at [1146, 164] on button "Następny slajd" at bounding box center [1156, 160] width 44 height 44
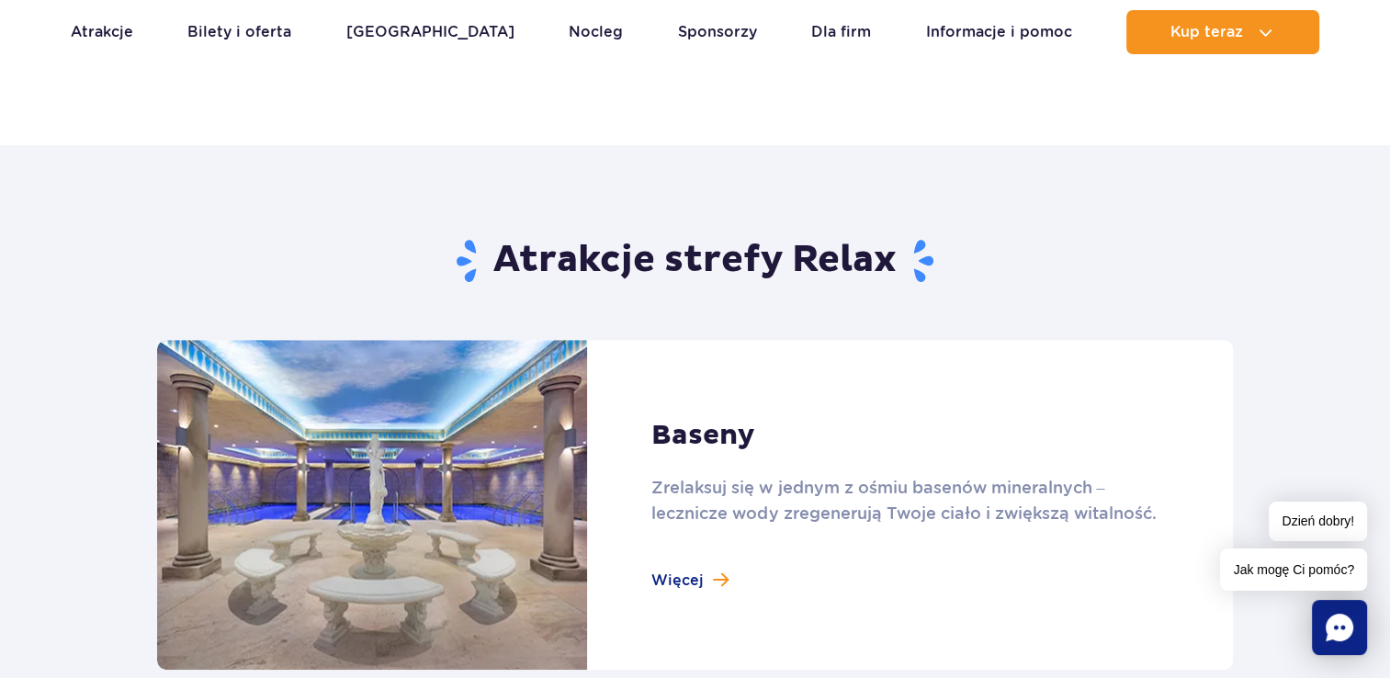
scroll to position [1103, 0]
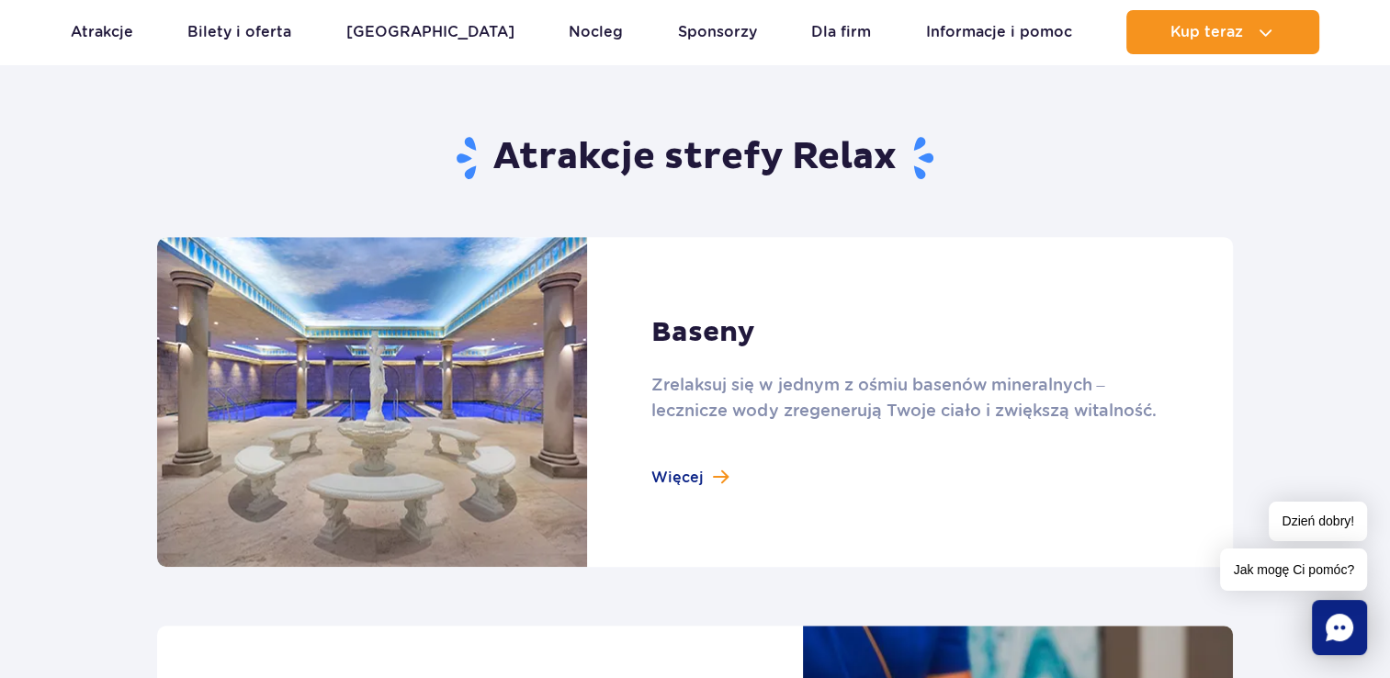
click at [696, 477] on link at bounding box center [695, 402] width 1076 height 330
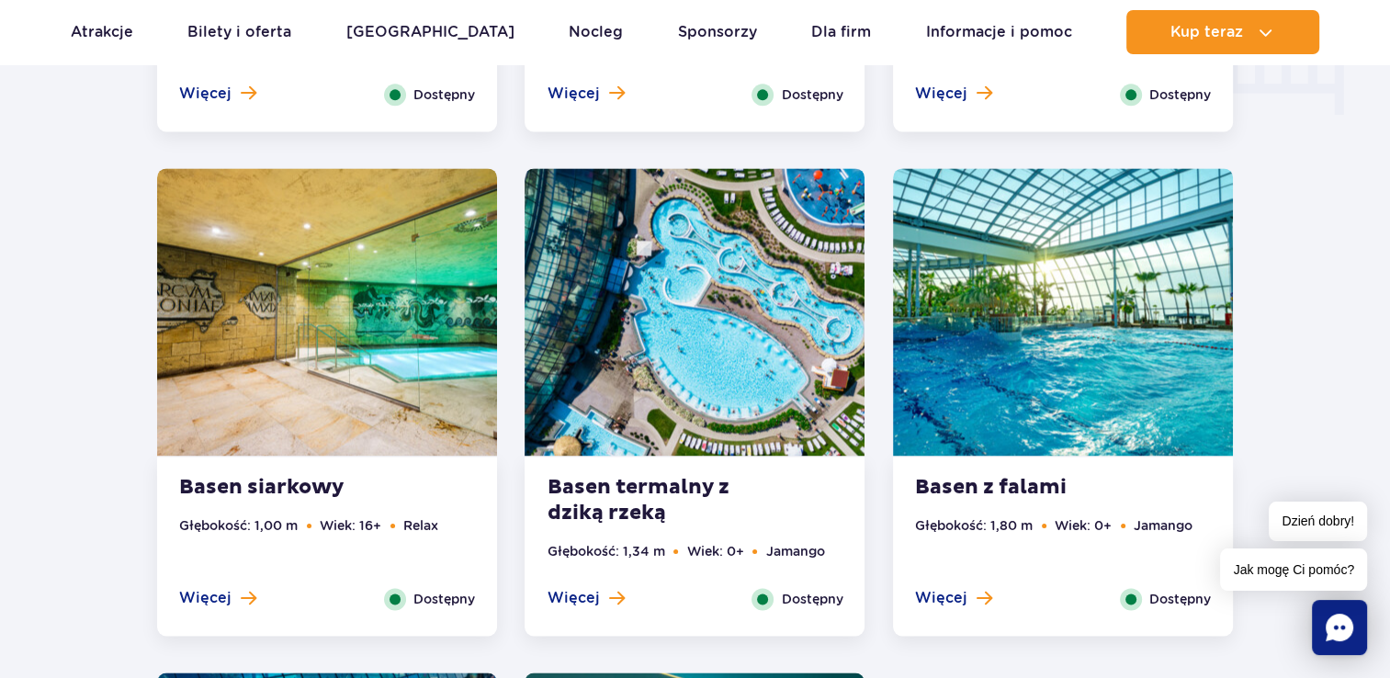
scroll to position [2481, 0]
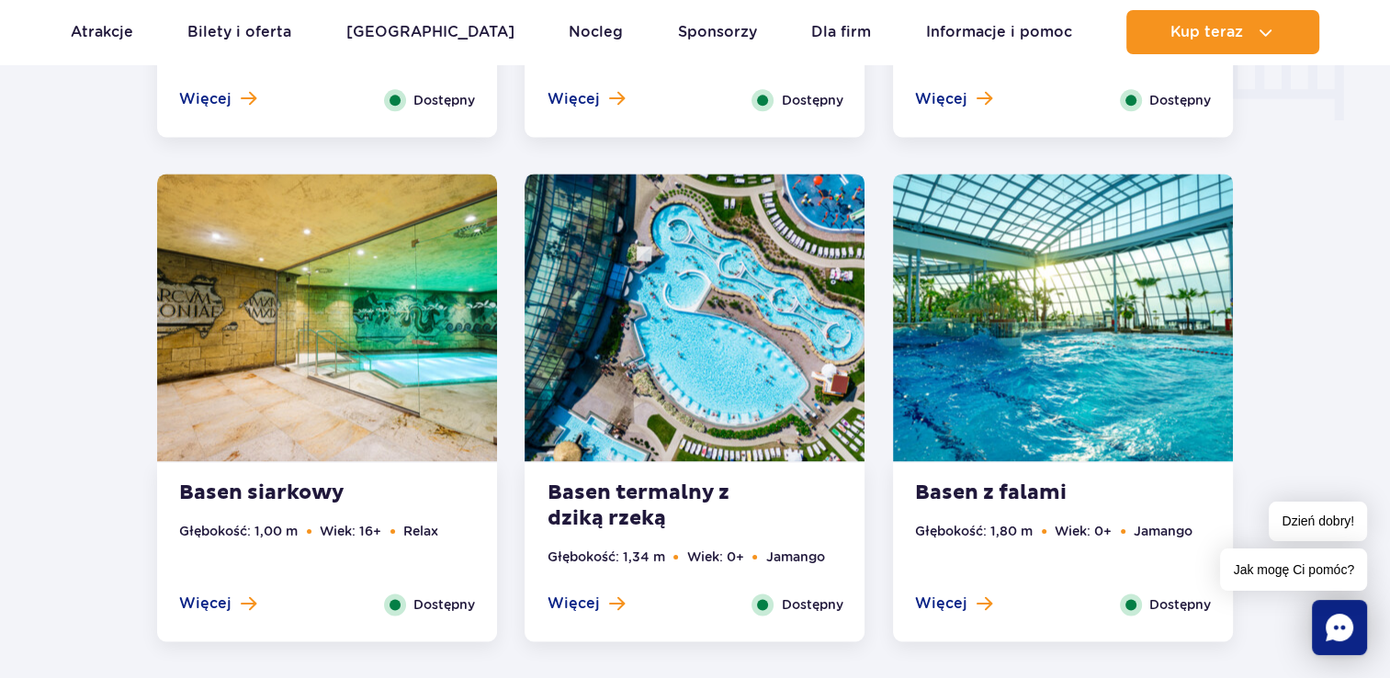
click at [1032, 396] on img at bounding box center [1063, 318] width 340 height 288
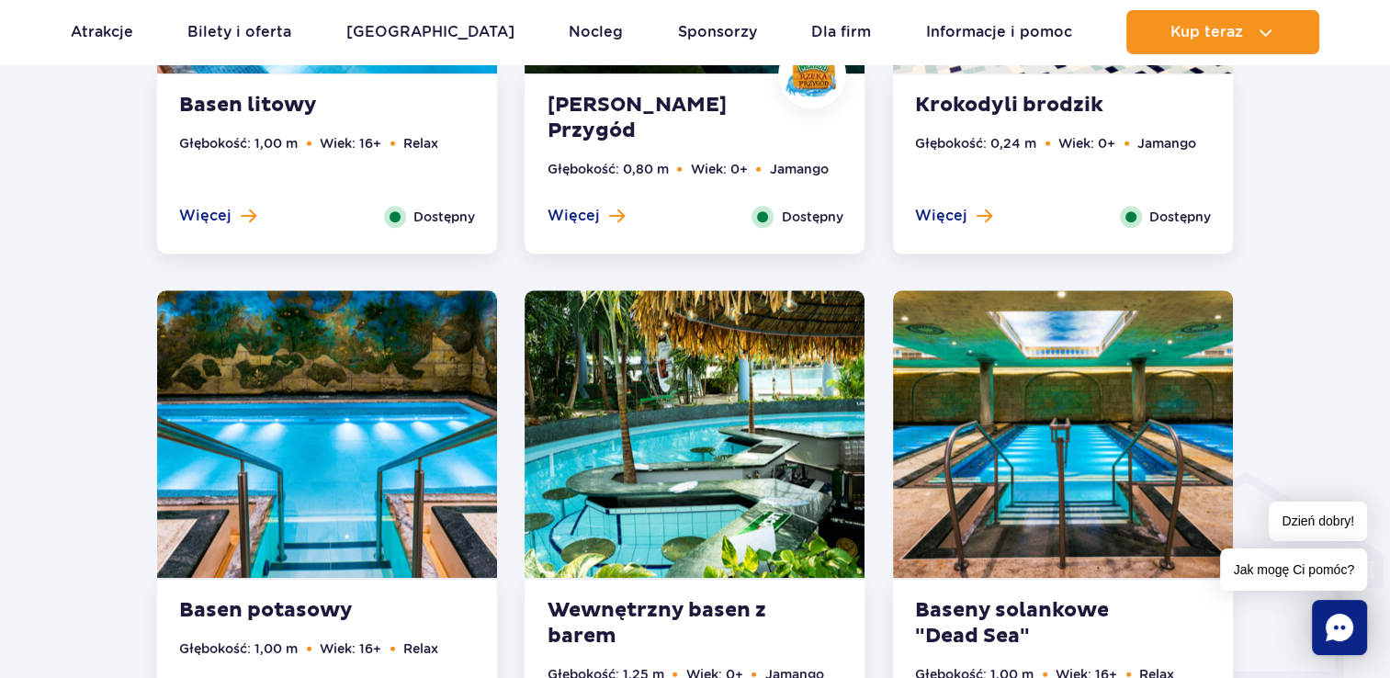
scroll to position [1400, 0]
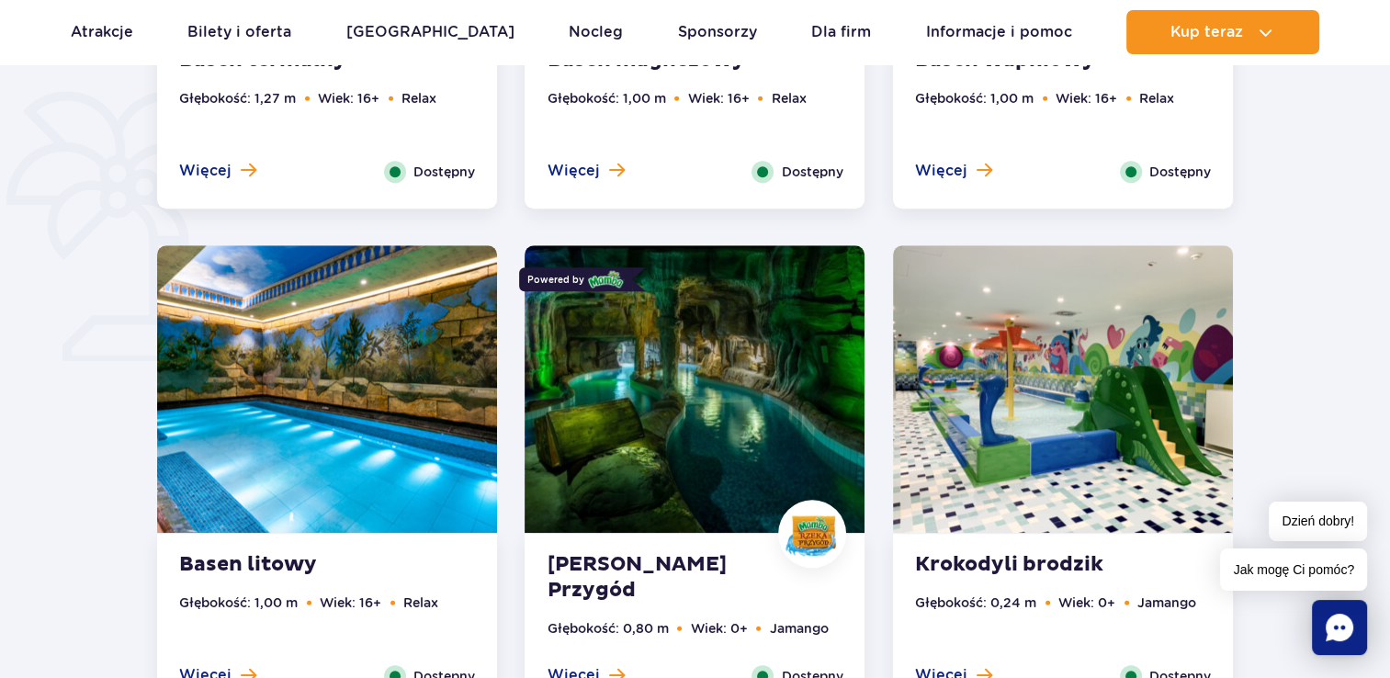
click at [751, 387] on img at bounding box center [695, 389] width 340 height 288
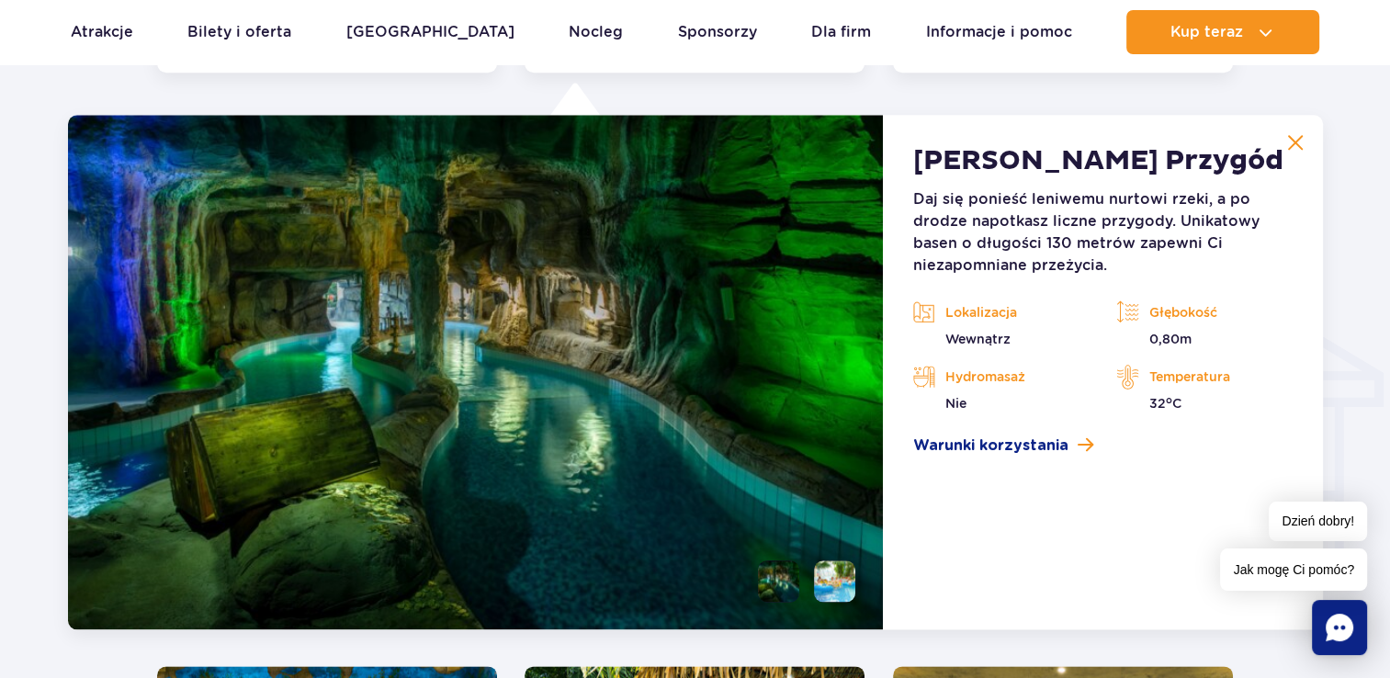
scroll to position [2044, 0]
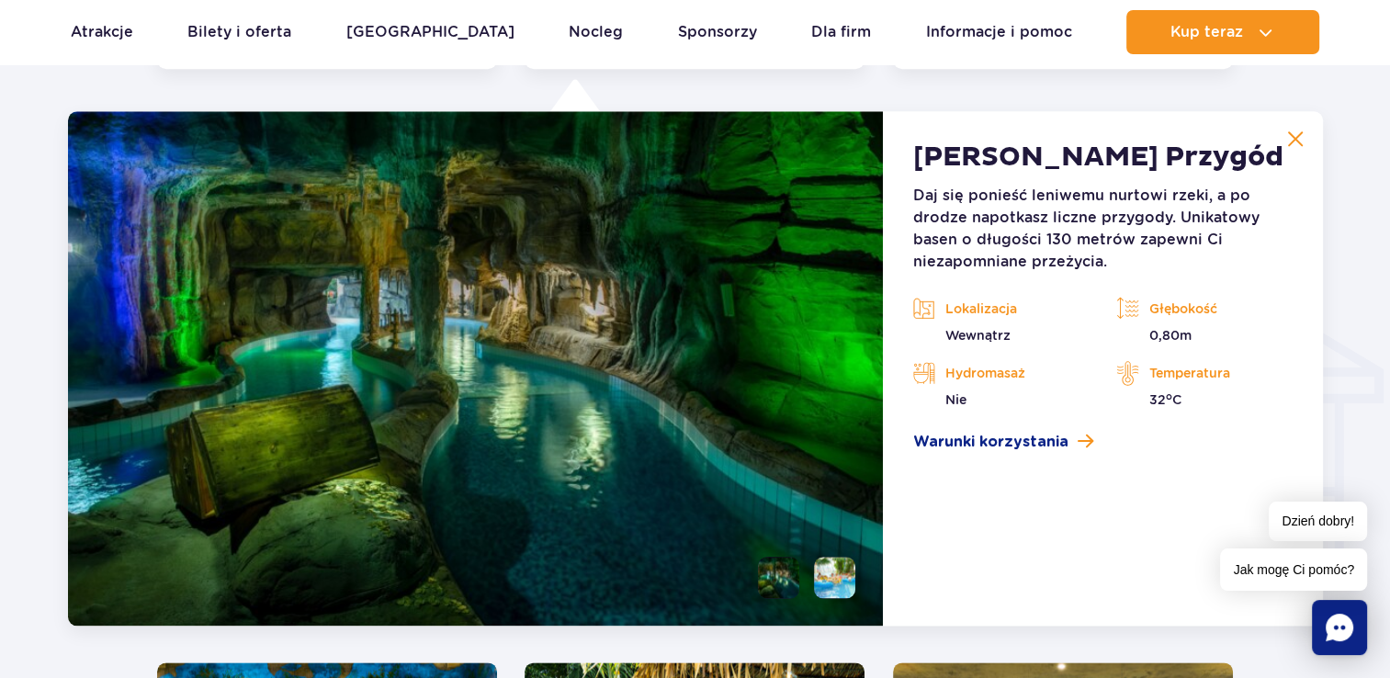
click at [791, 591] on li at bounding box center [778, 577] width 41 height 41
click at [835, 587] on li at bounding box center [834, 577] width 41 height 41
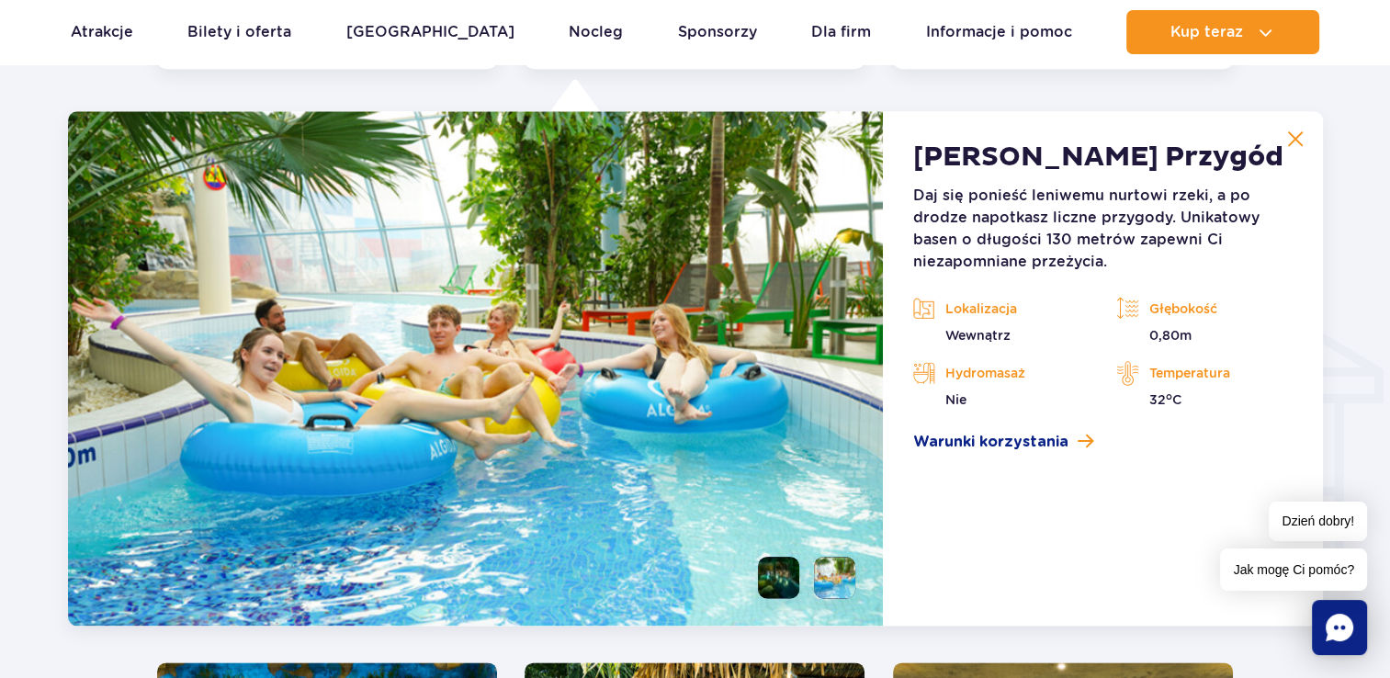
click at [786, 583] on li at bounding box center [778, 577] width 41 height 41
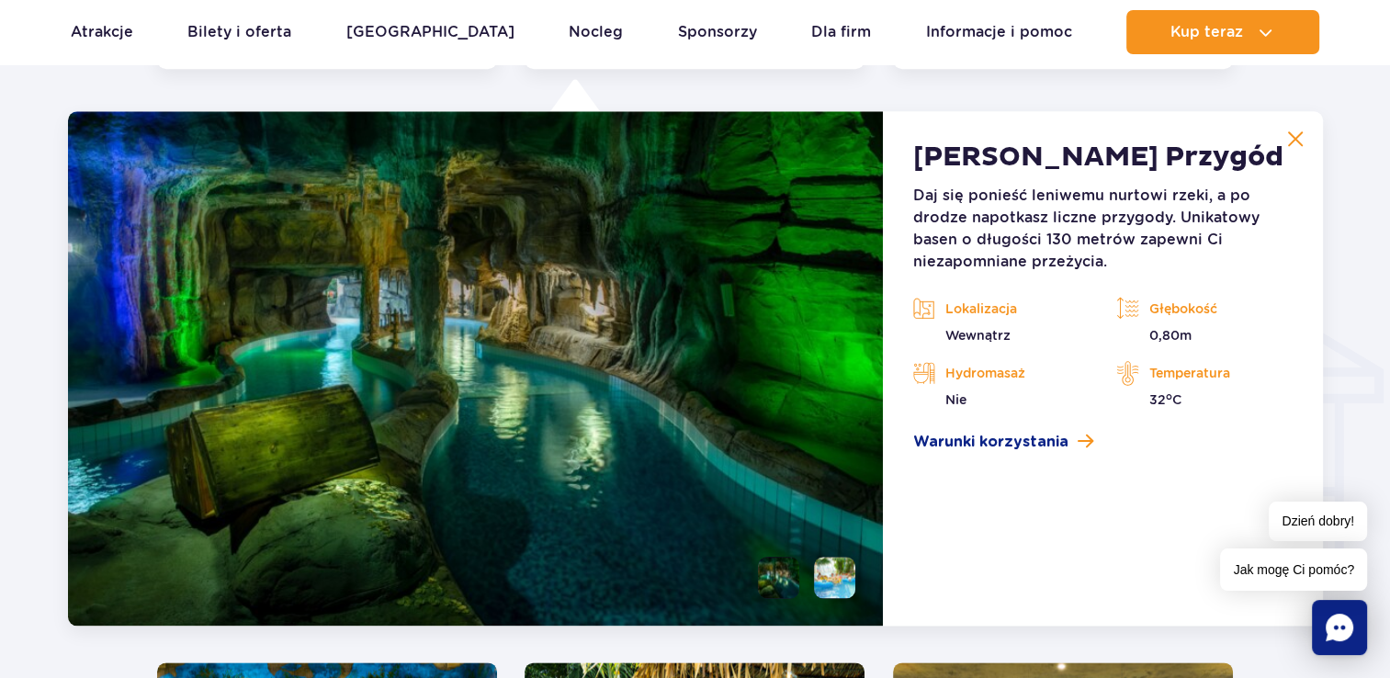
click at [1294, 138] on img at bounding box center [1295, 138] width 17 height 17
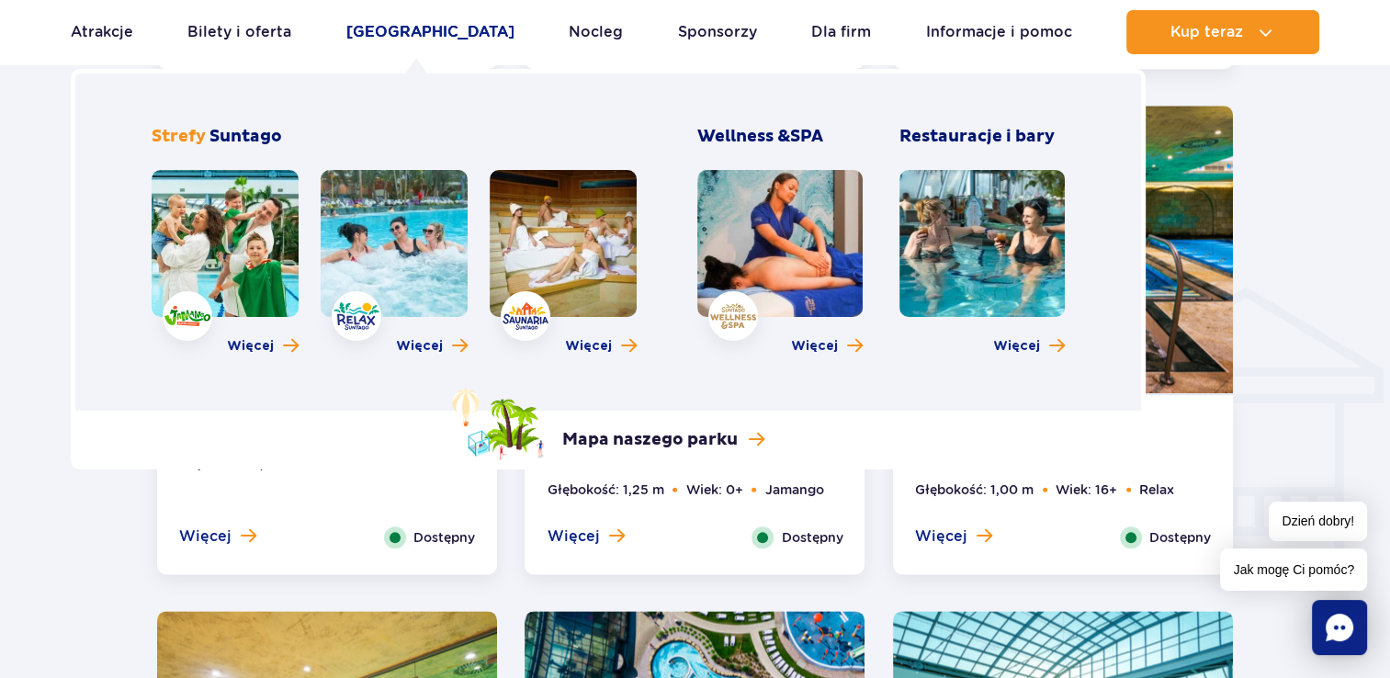
click at [448, 38] on link "[GEOGRAPHIC_DATA]" at bounding box center [430, 32] width 168 height 44
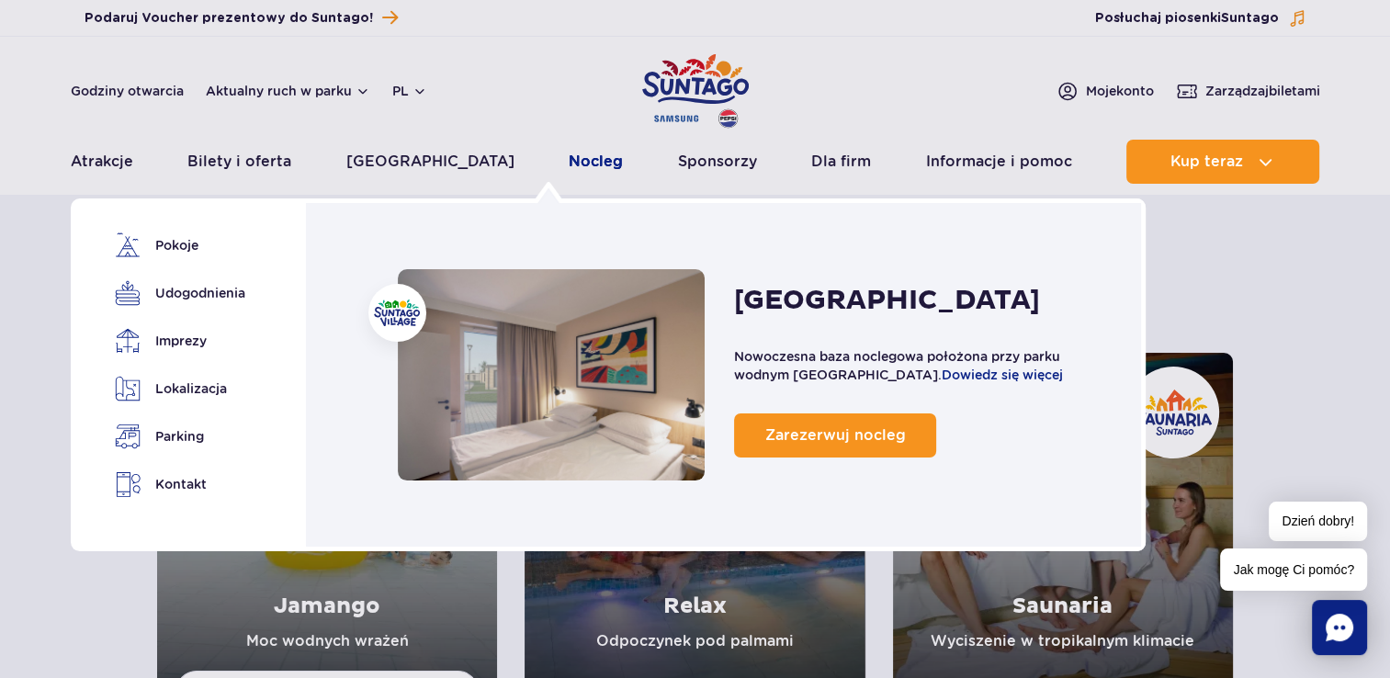
click at [569, 159] on link "Nocleg" at bounding box center [596, 162] width 54 height 44
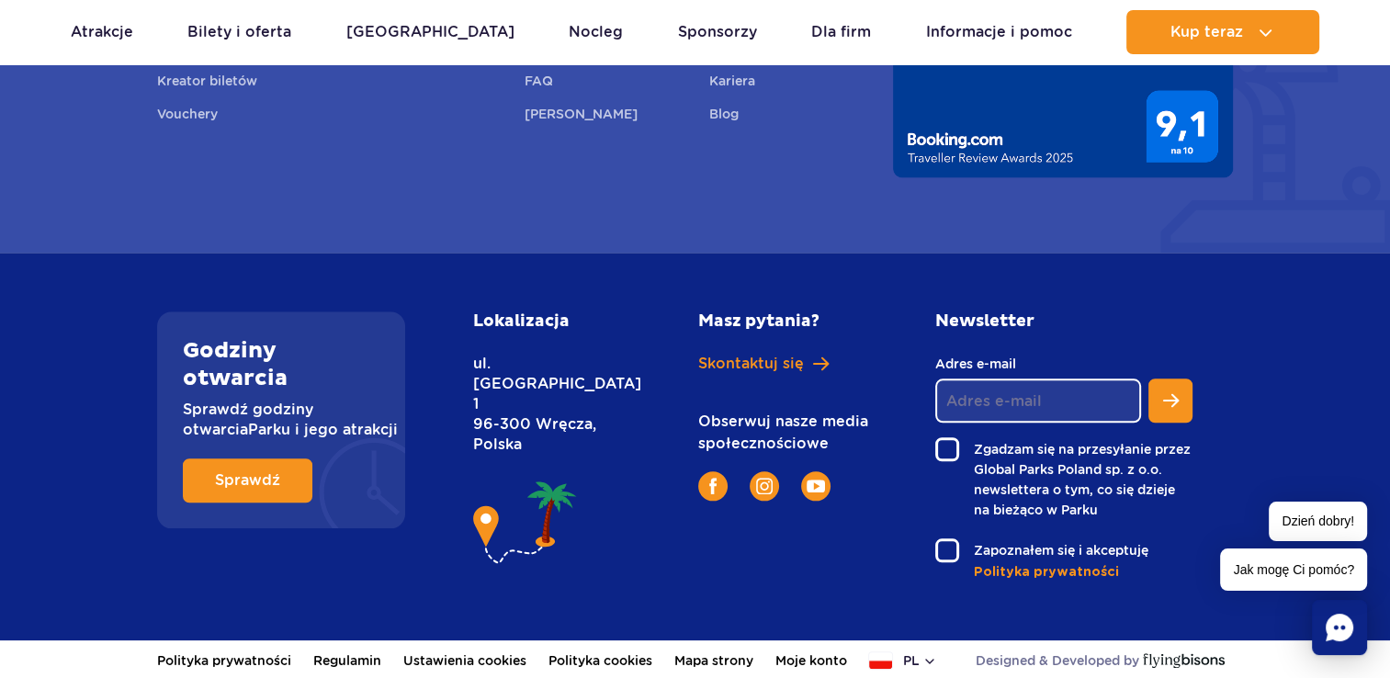
scroll to position [1757, 0]
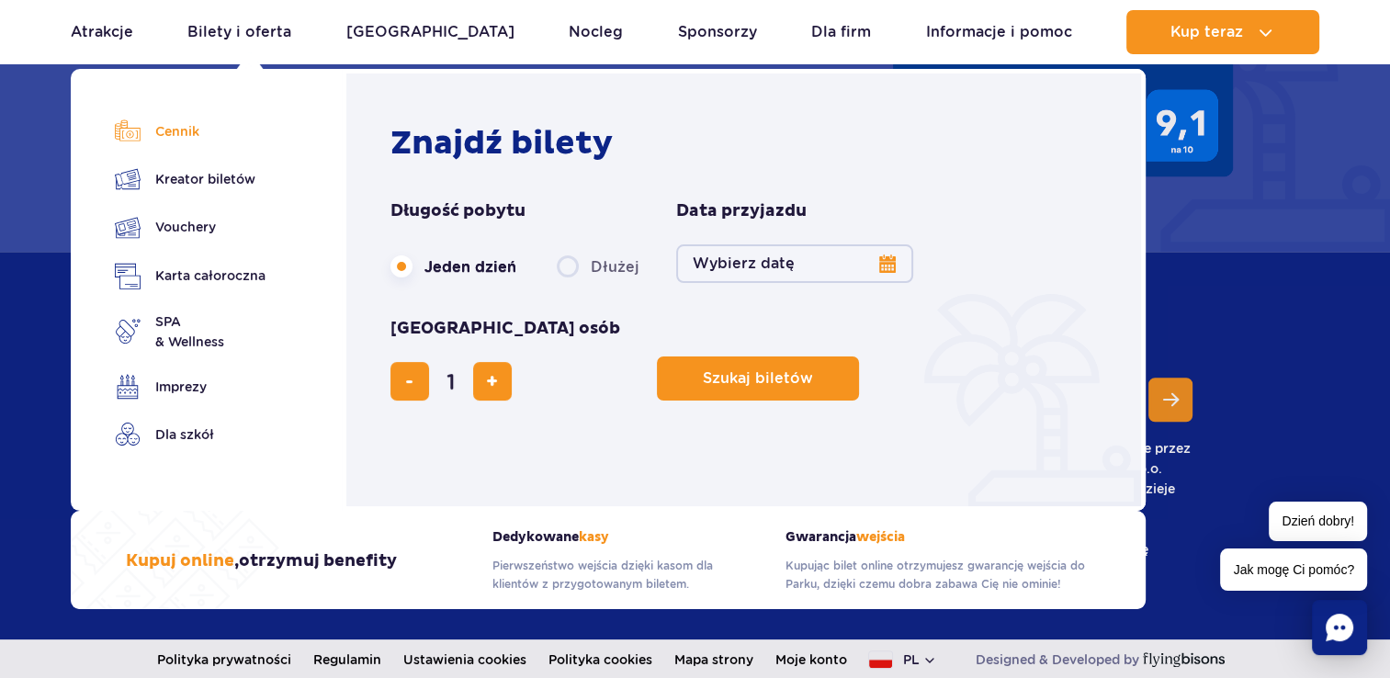
click at [158, 124] on link "Cennik" at bounding box center [190, 132] width 151 height 26
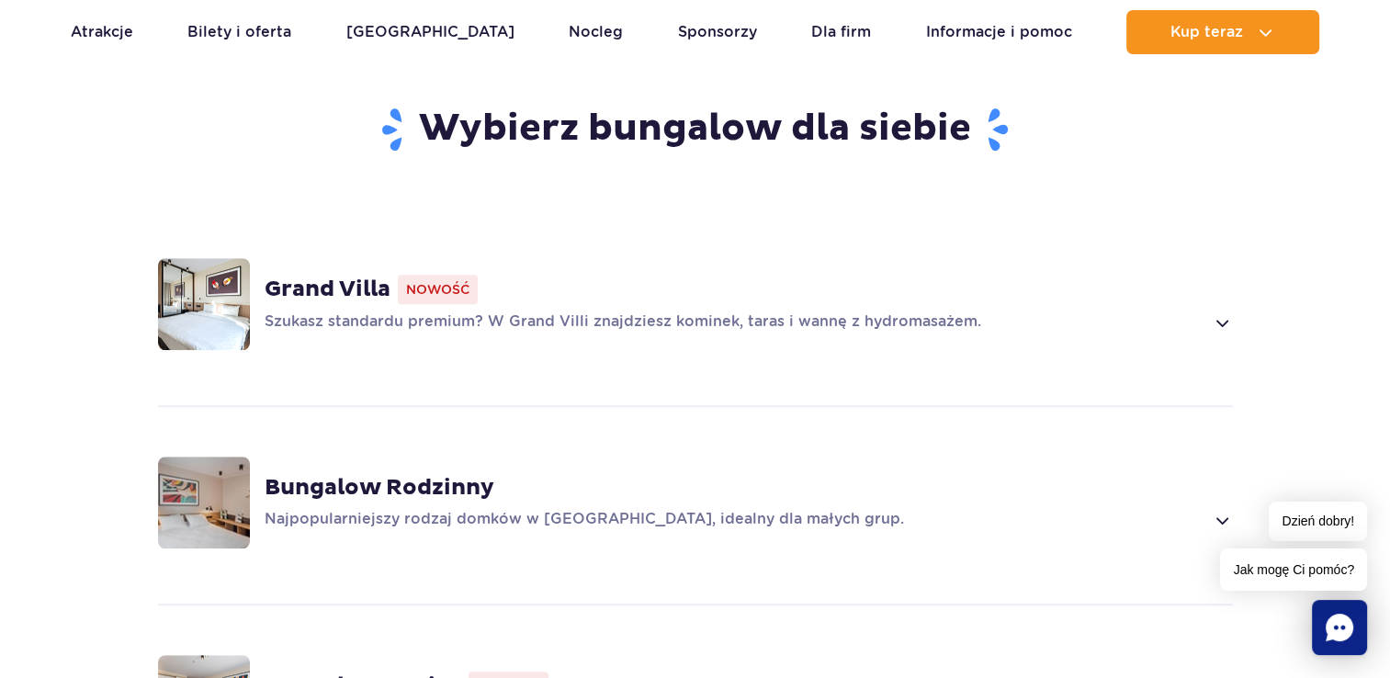
scroll to position [1195, 0]
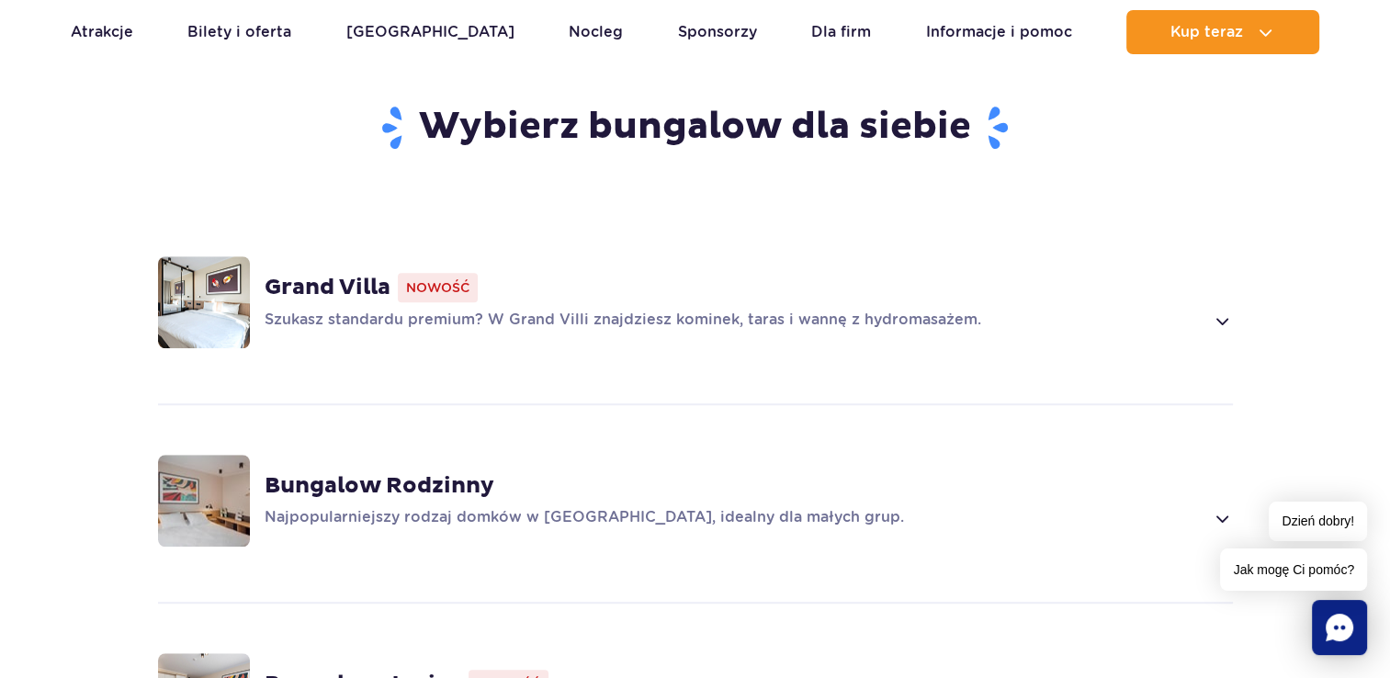
click at [206, 276] on img at bounding box center [204, 302] width 92 height 92
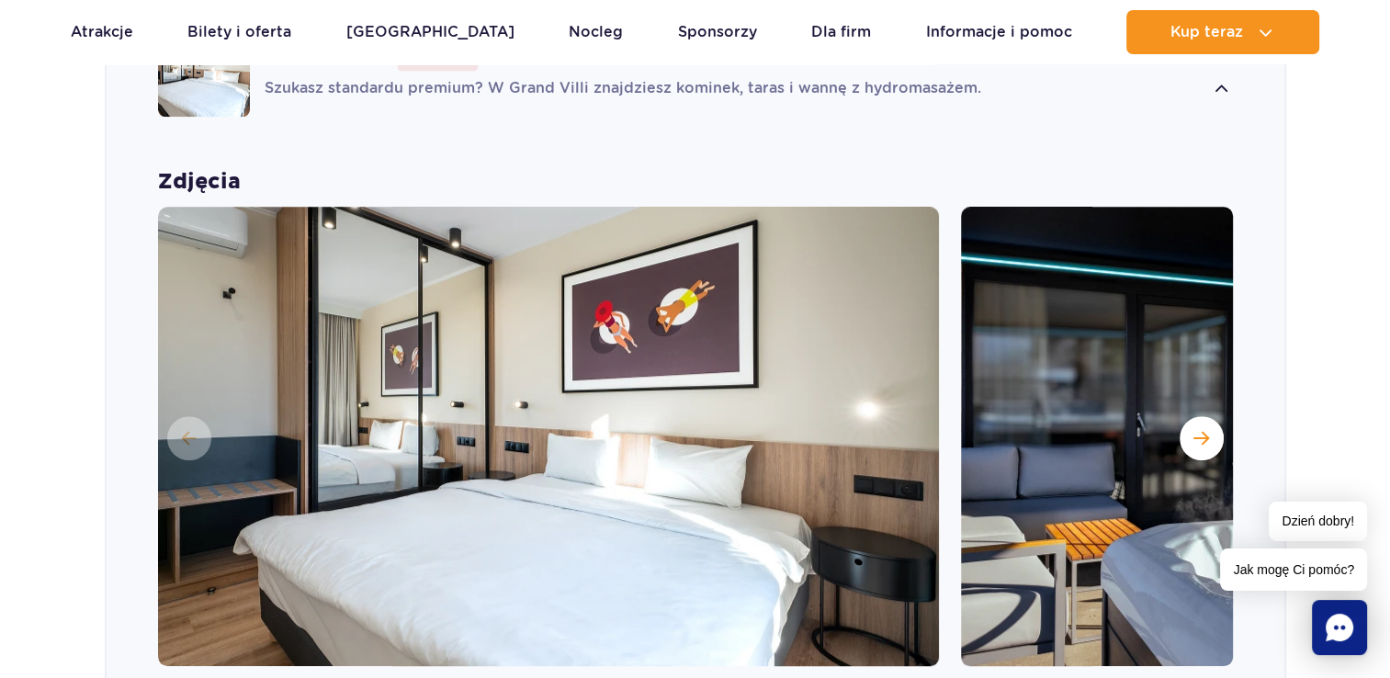
scroll to position [1470, 0]
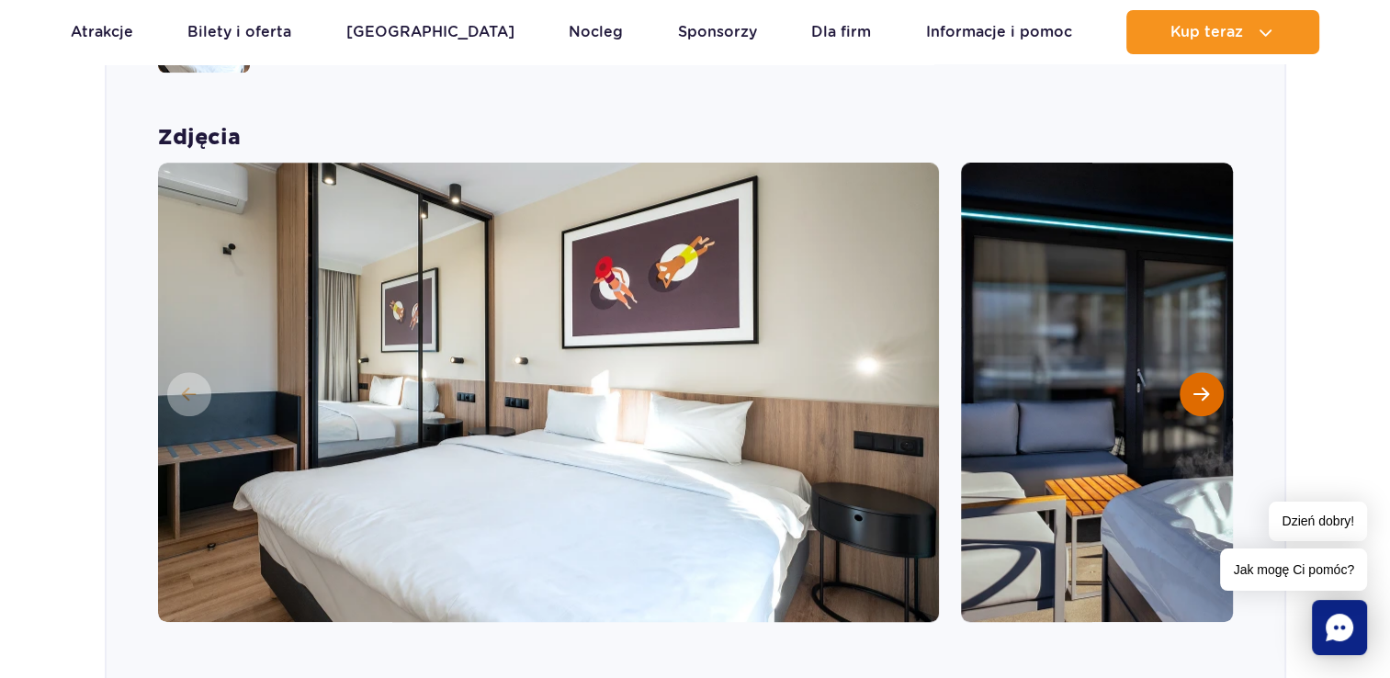
click at [1206, 386] on span "Następny slajd" at bounding box center [1202, 394] width 16 height 17
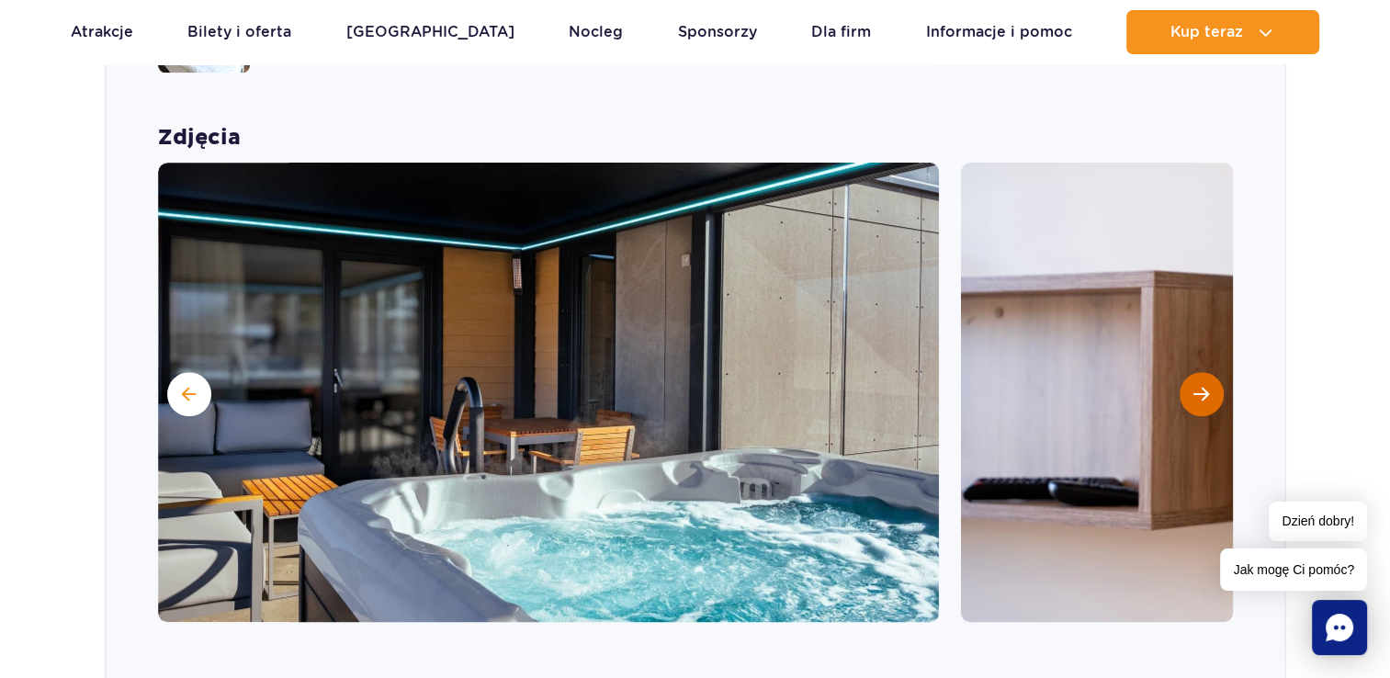
click at [1204, 386] on span "Następny slajd" at bounding box center [1202, 394] width 16 height 17
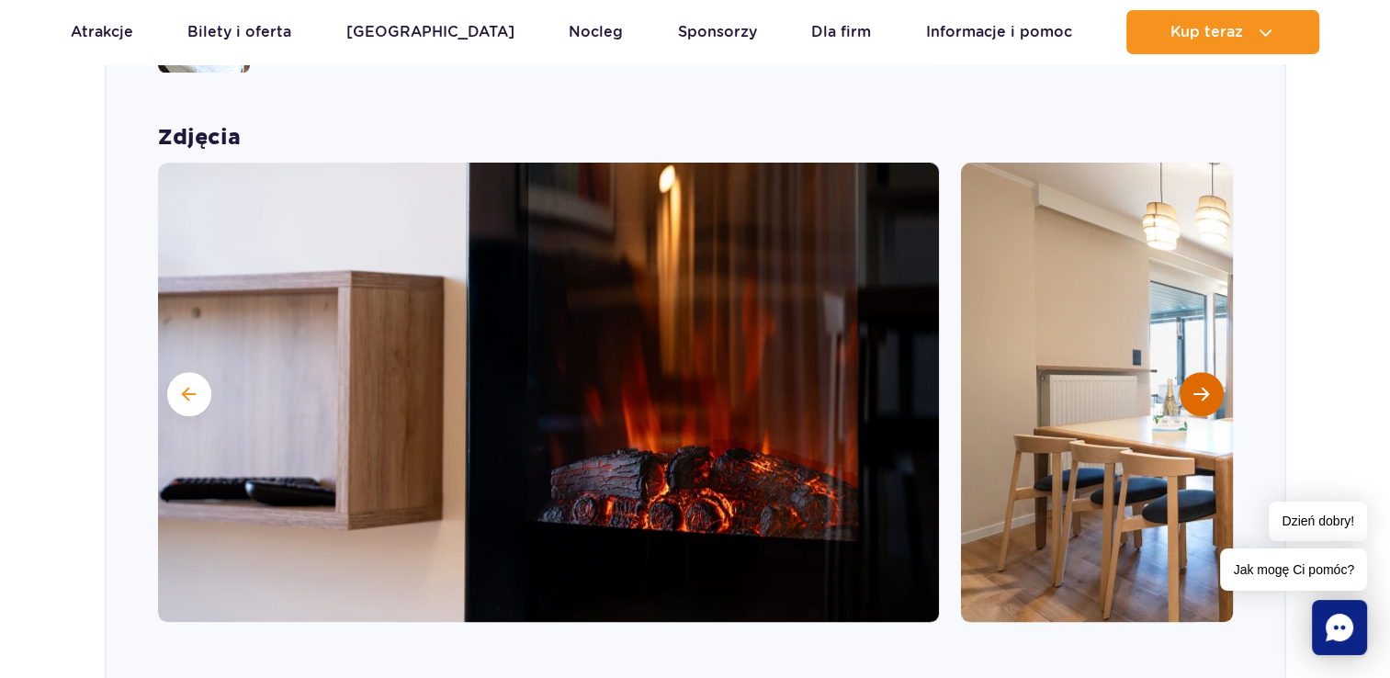
click at [1204, 386] on span "Następny slajd" at bounding box center [1202, 394] width 16 height 17
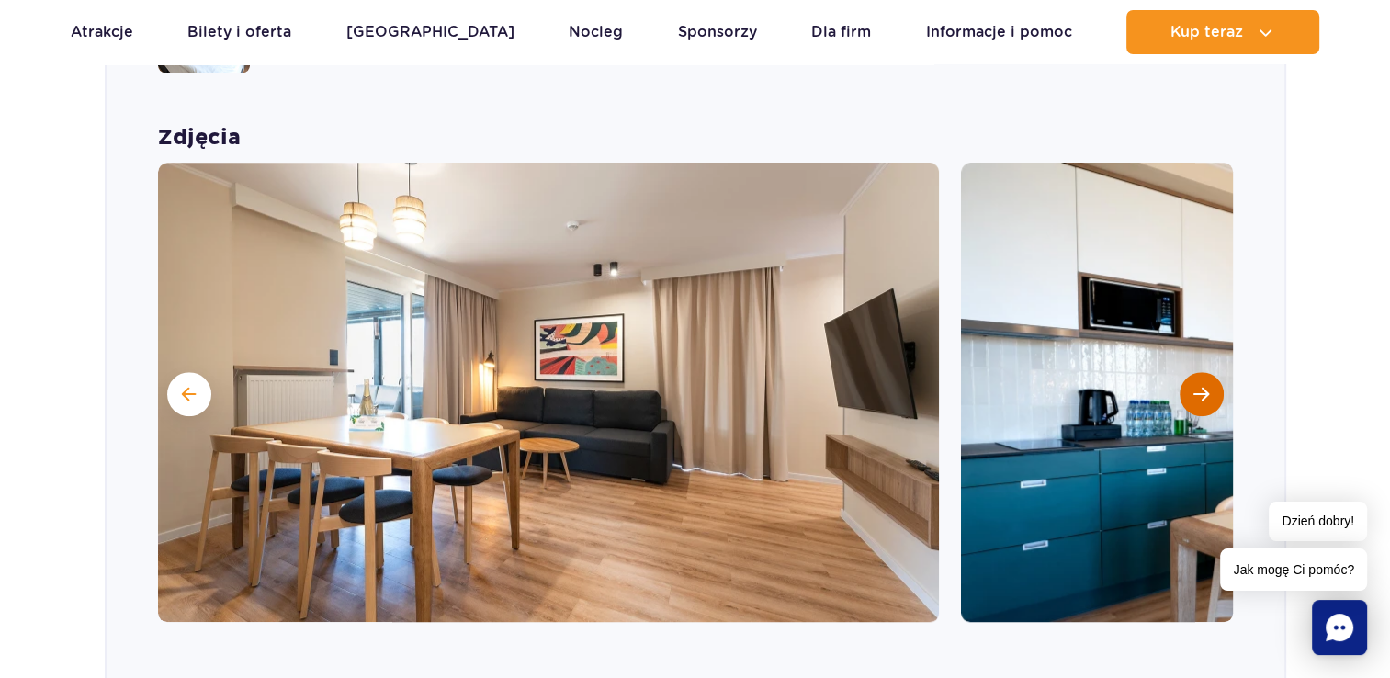
click at [1204, 386] on span "Następny slajd" at bounding box center [1202, 394] width 16 height 17
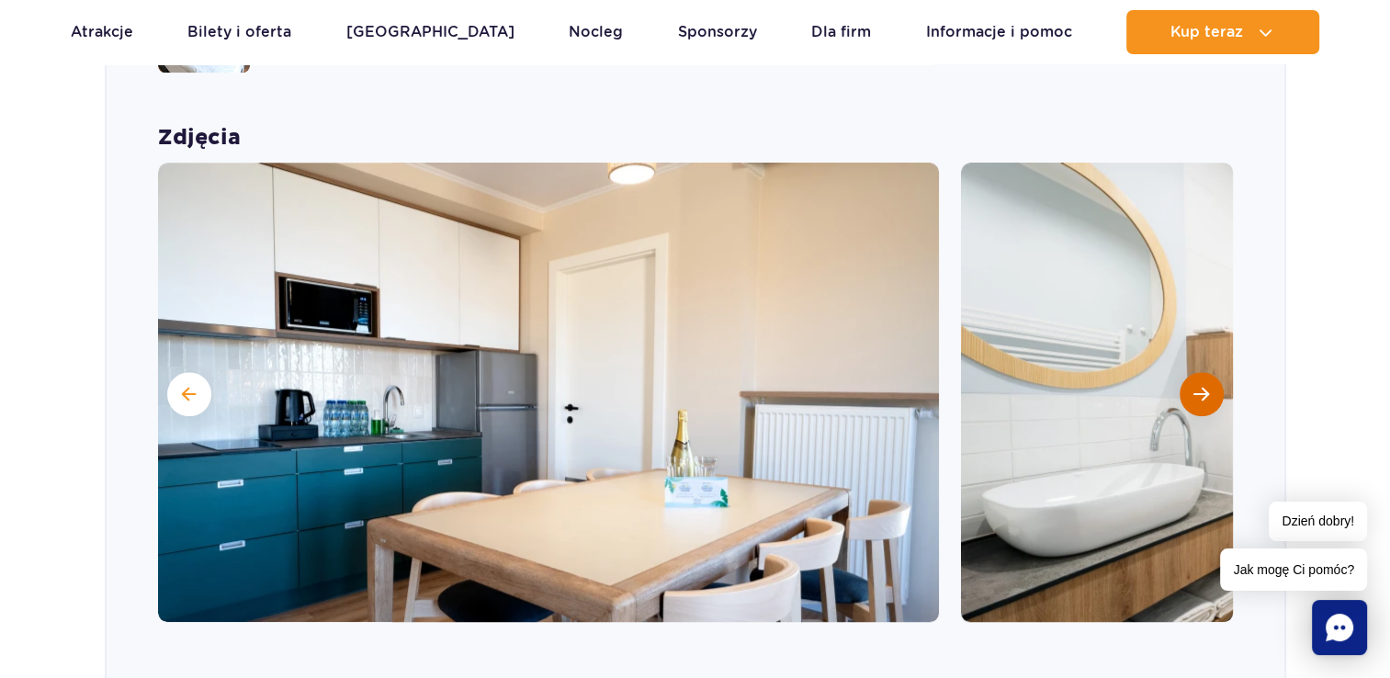
click at [1203, 386] on span "Następny slajd" at bounding box center [1202, 394] width 16 height 17
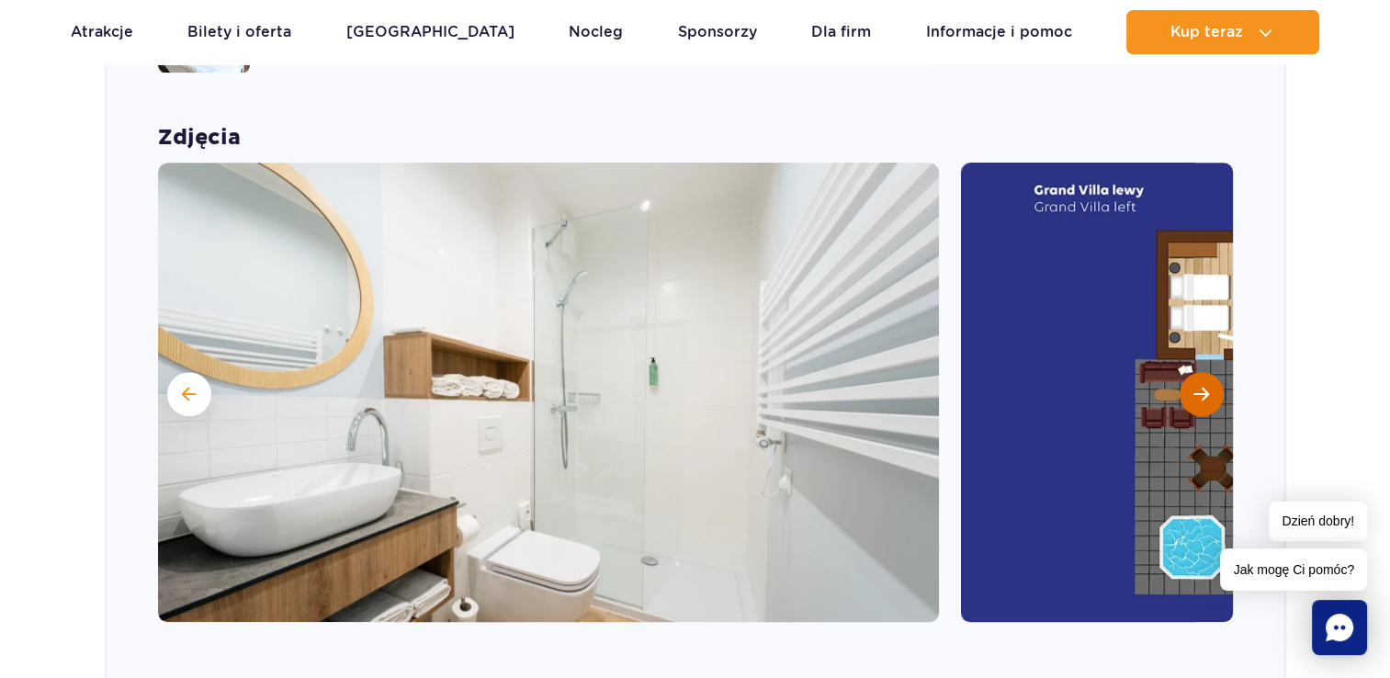
click at [1202, 386] on span "Następny slajd" at bounding box center [1202, 394] width 16 height 17
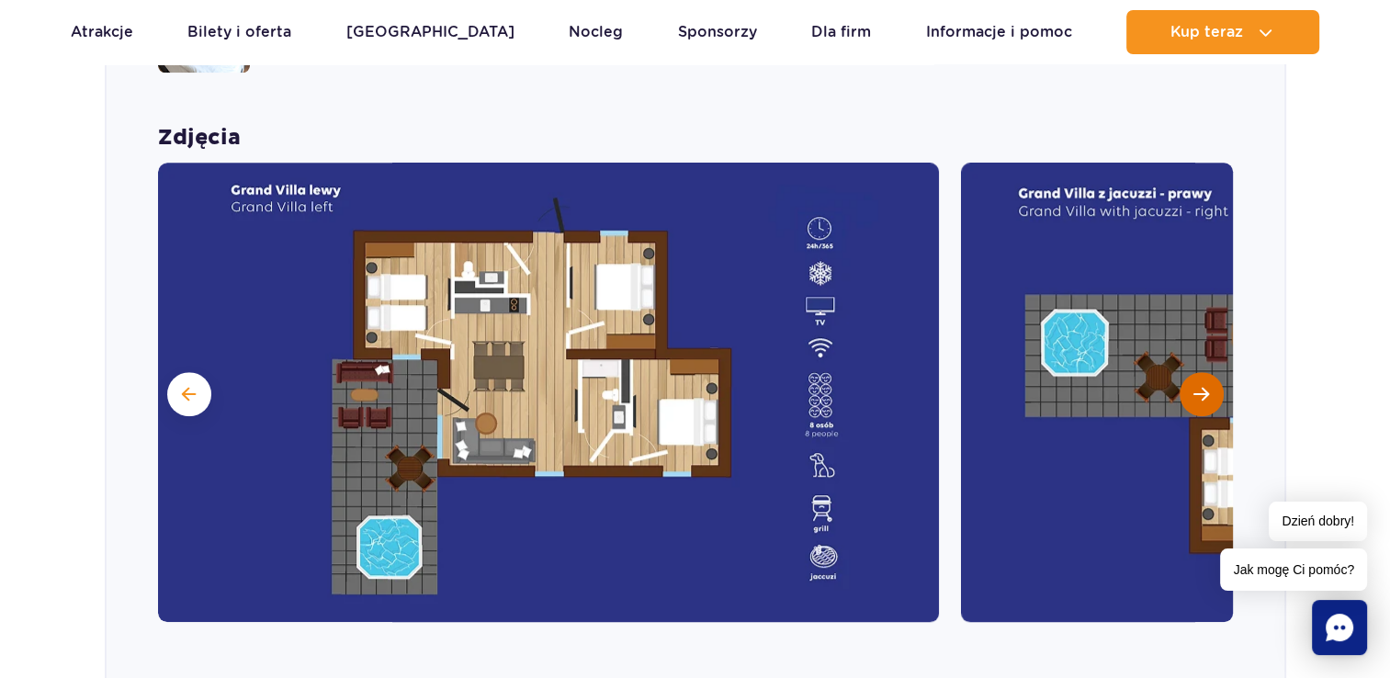
click at [1202, 386] on span "Następny slajd" at bounding box center [1202, 394] width 16 height 17
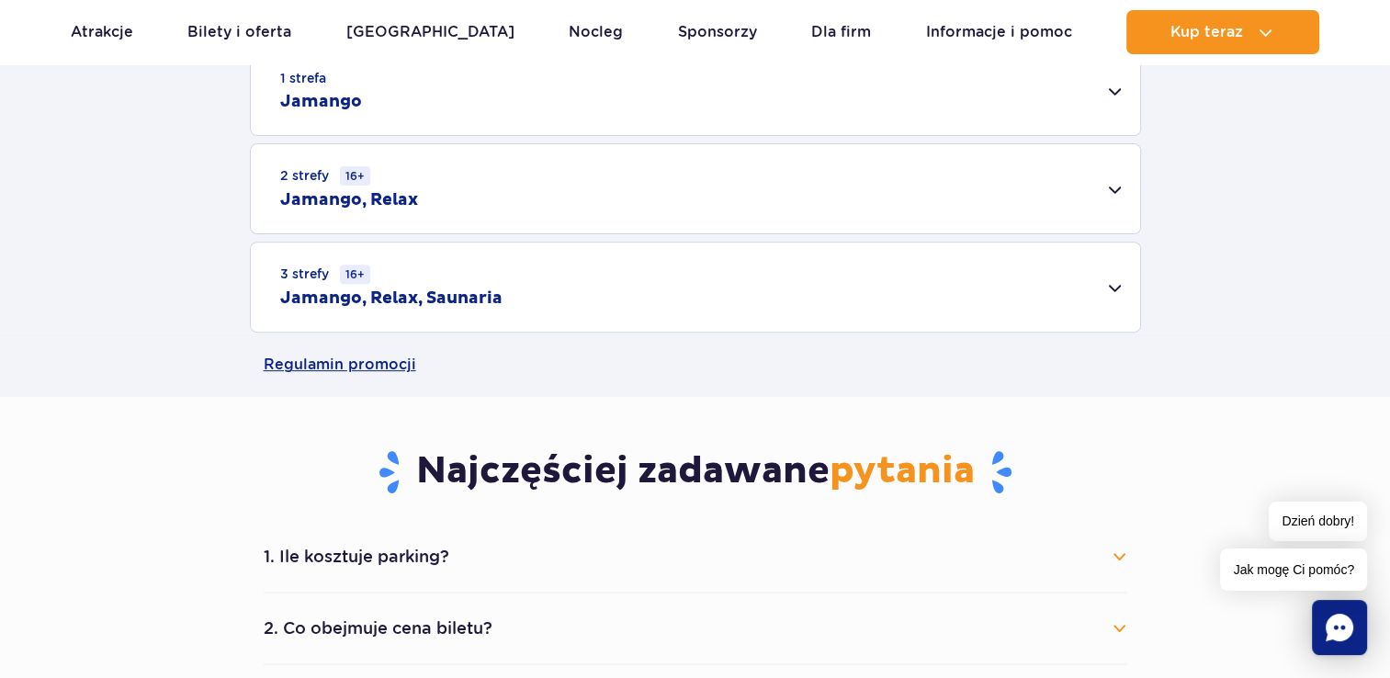
scroll to position [643, 0]
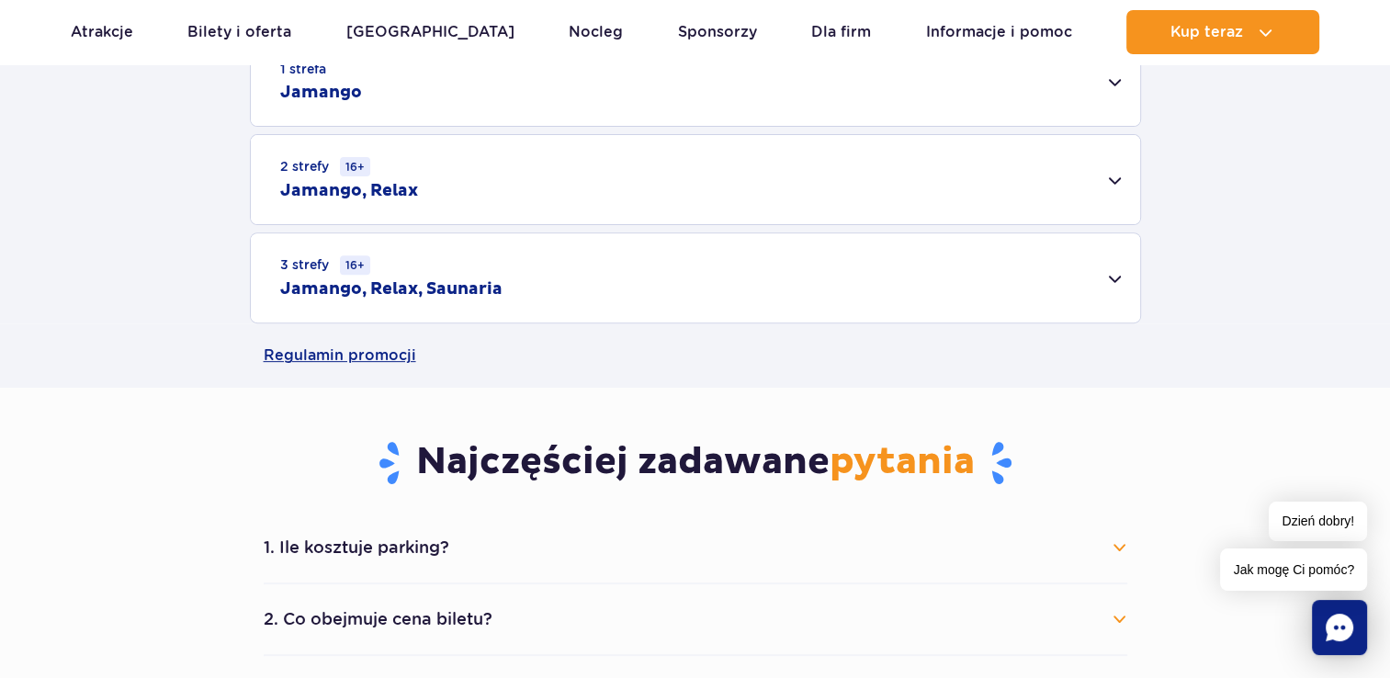
click at [449, 292] on h2 "Jamango, Relax, Saunaria" at bounding box center [391, 289] width 222 height 22
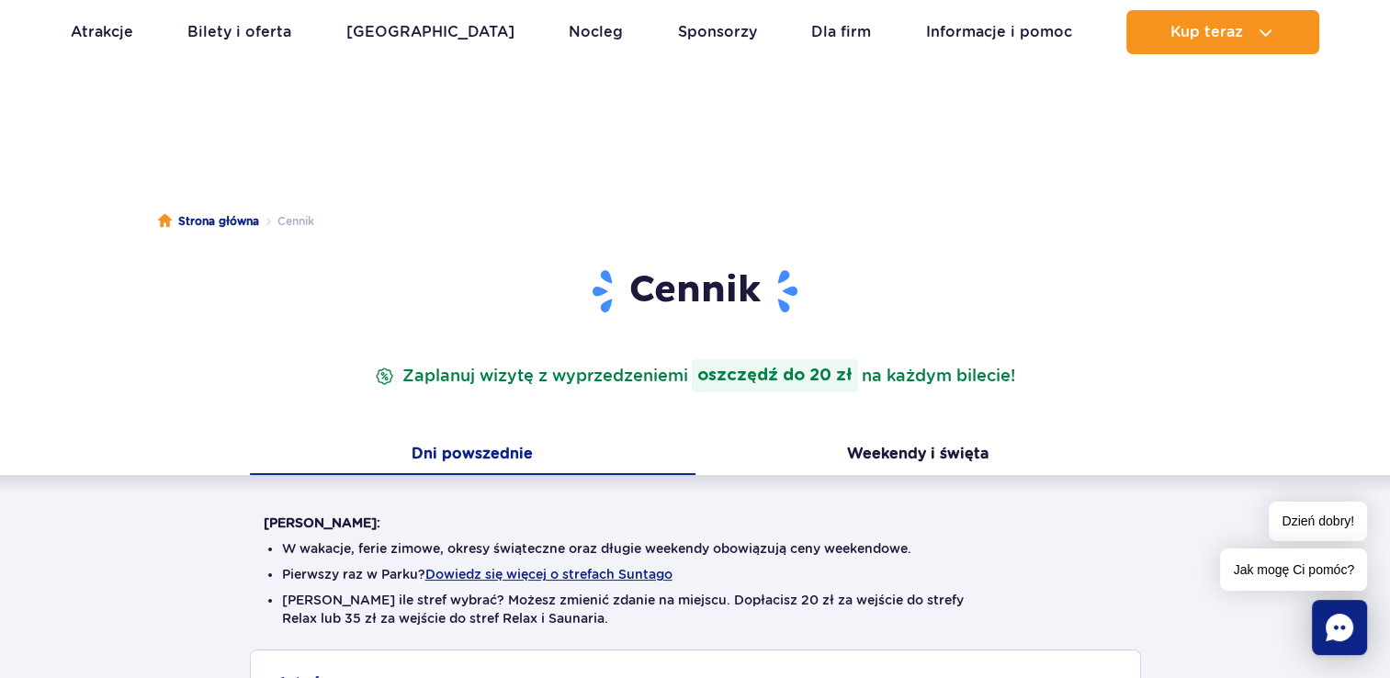
scroll to position [0, 0]
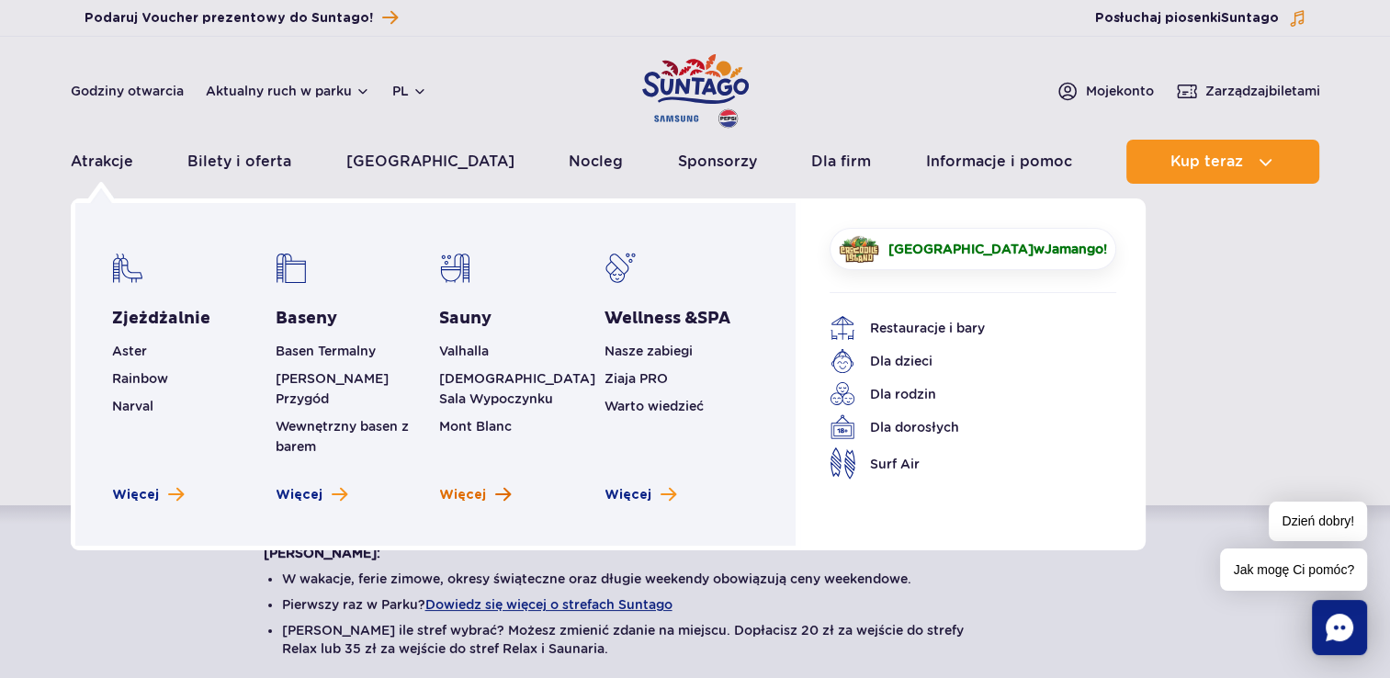
click at [467, 486] on span "Więcej" at bounding box center [462, 495] width 47 height 18
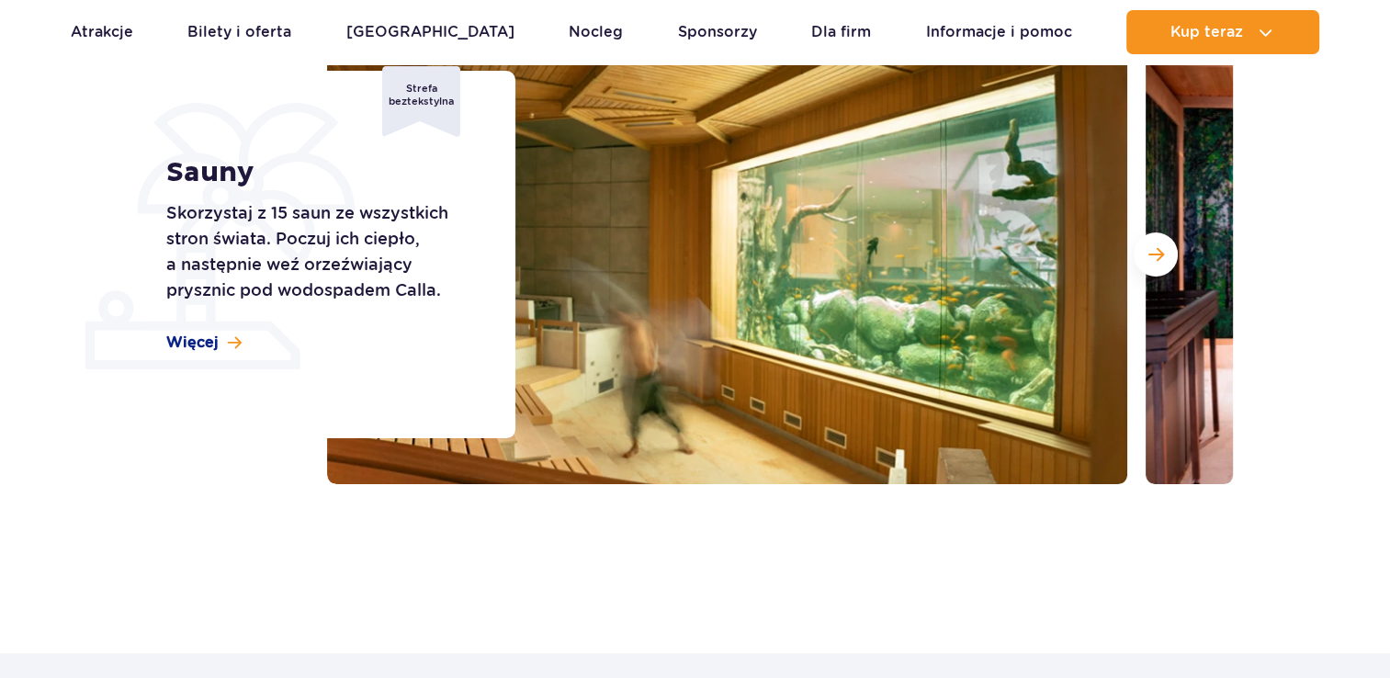
scroll to position [276, 0]
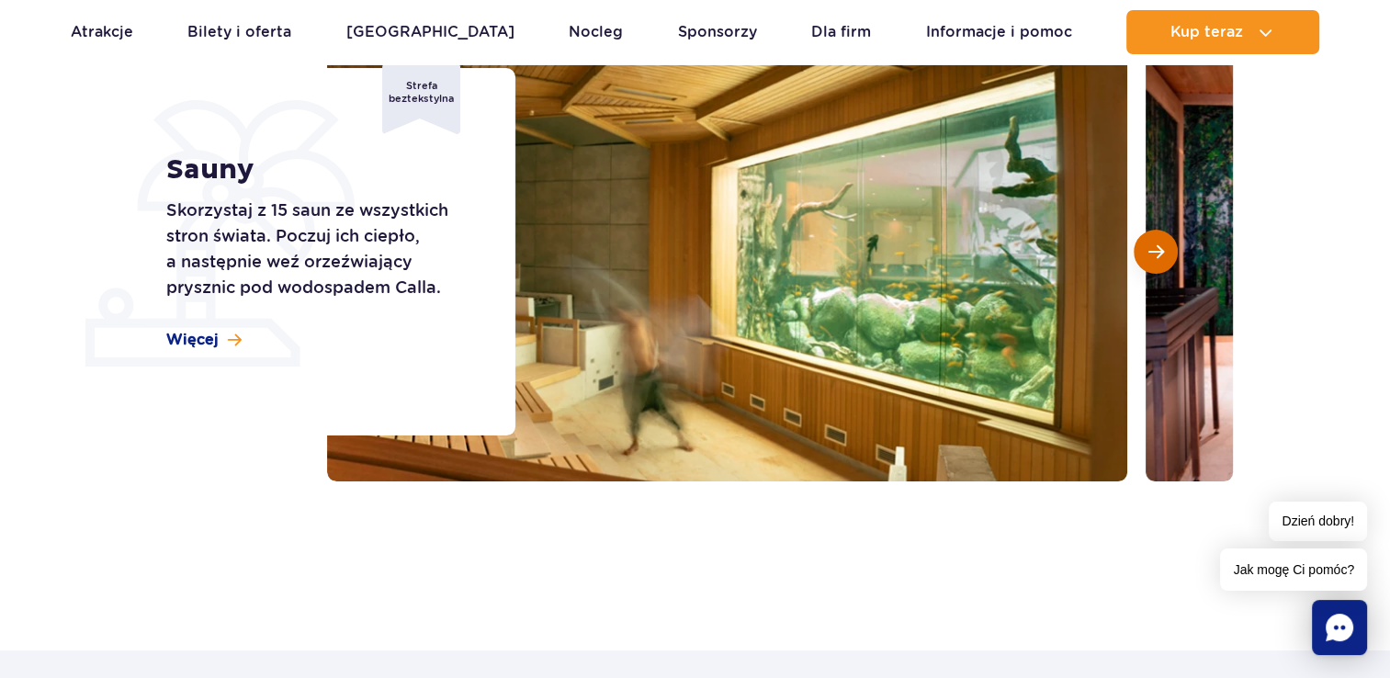
click at [1153, 255] on span "Następny slajd" at bounding box center [1157, 252] width 16 height 17
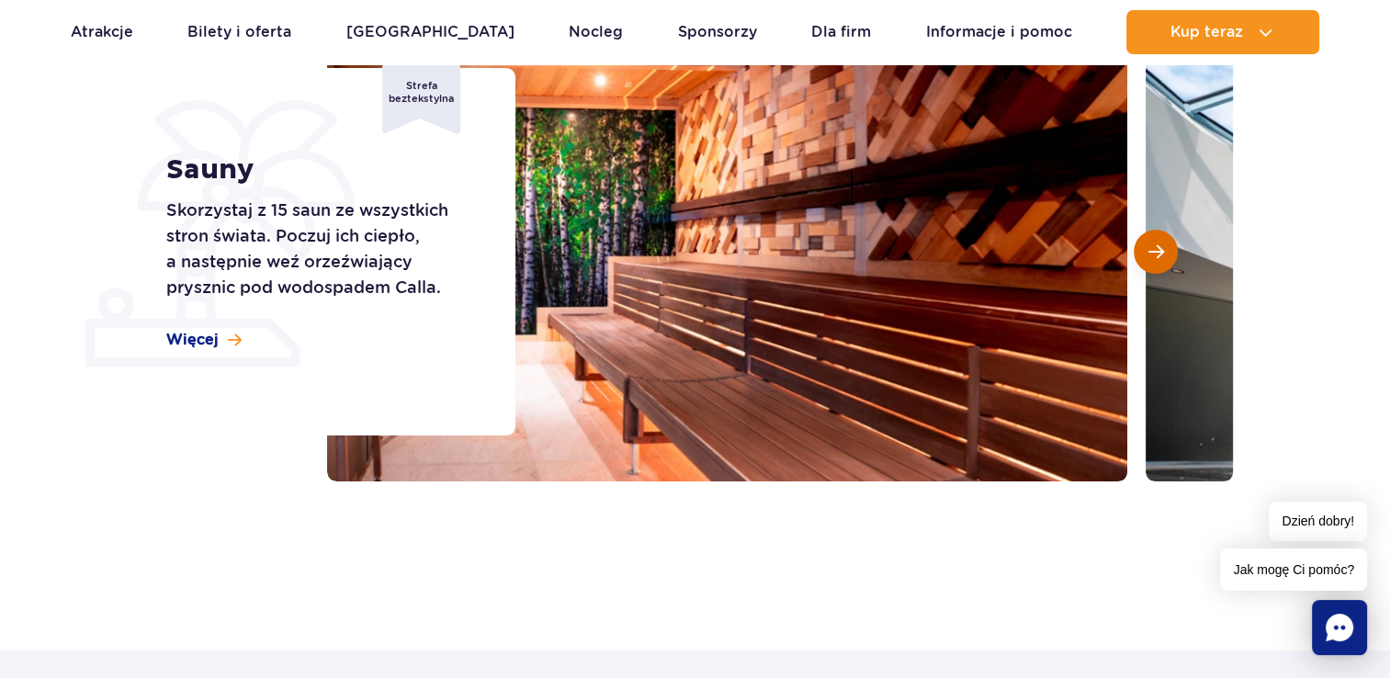
click at [1152, 255] on span "Następny slajd" at bounding box center [1157, 252] width 16 height 17
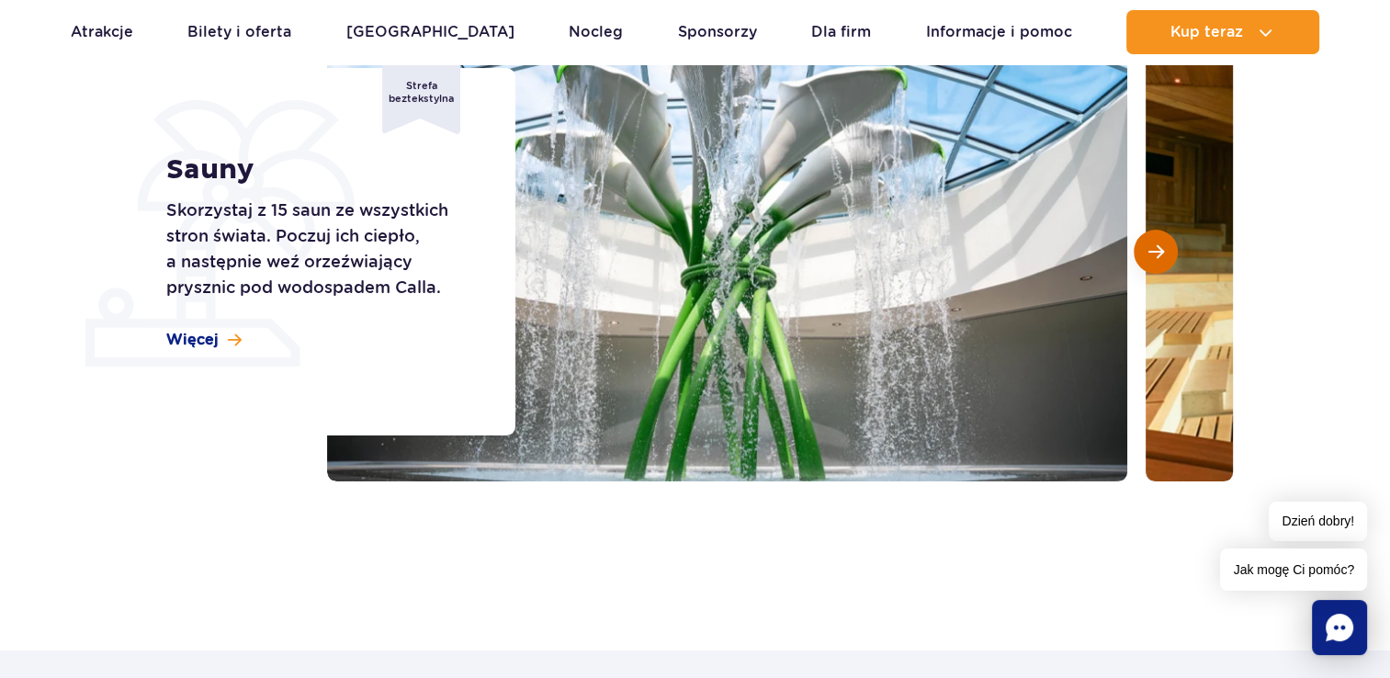
click at [1151, 255] on span "Następny slajd" at bounding box center [1157, 252] width 16 height 17
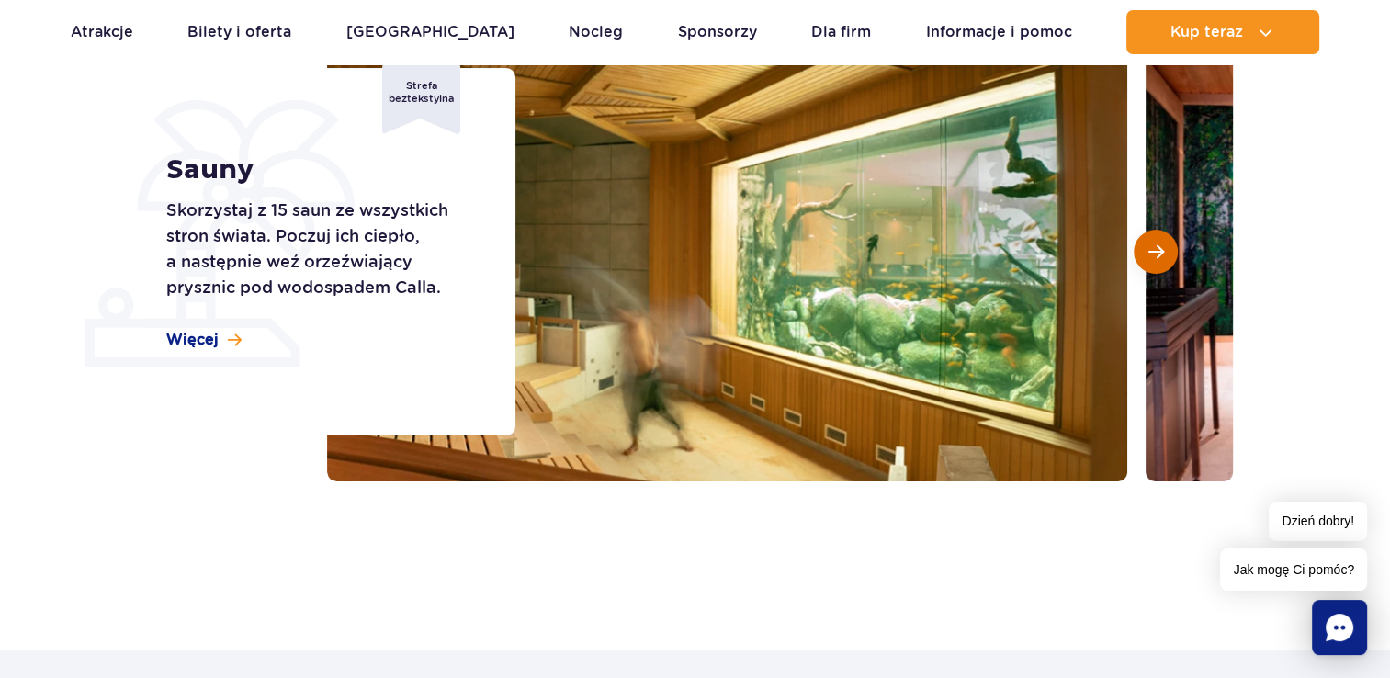
click at [1151, 255] on span "Następny slajd" at bounding box center [1157, 252] width 16 height 17
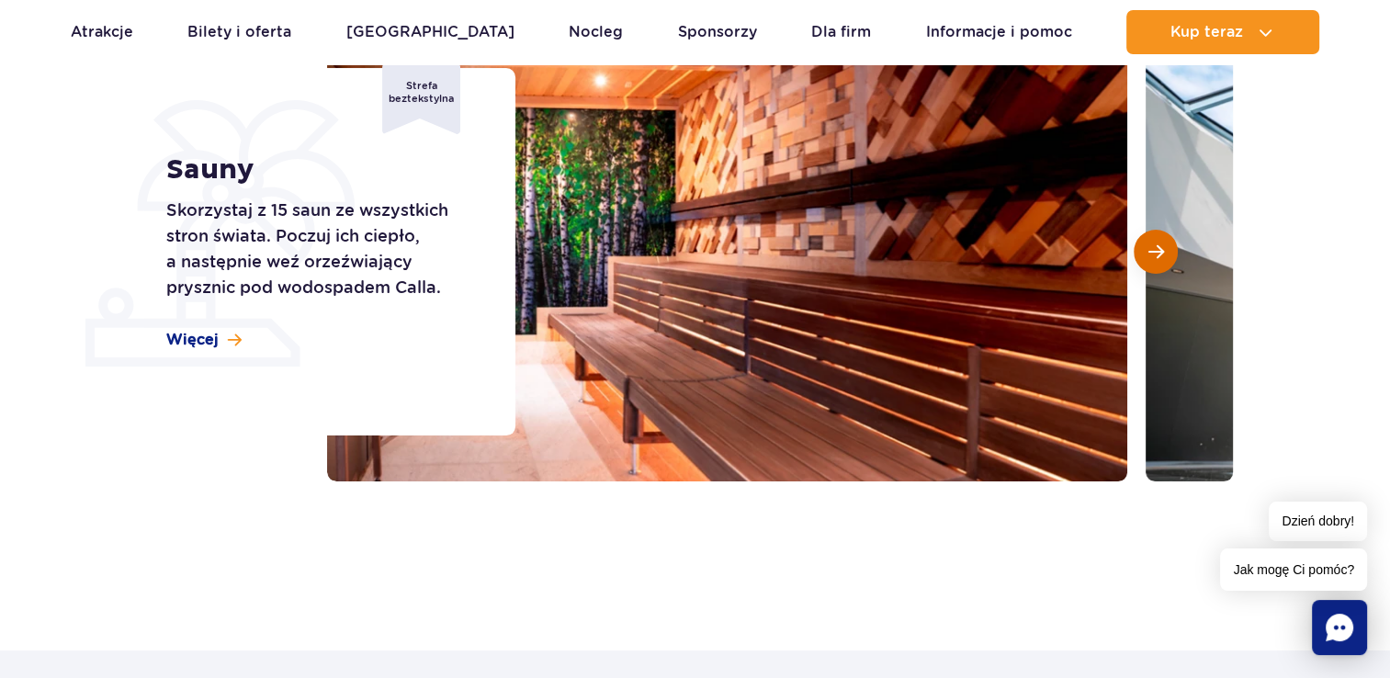
click at [1151, 255] on span "Następny slajd" at bounding box center [1157, 252] width 16 height 17
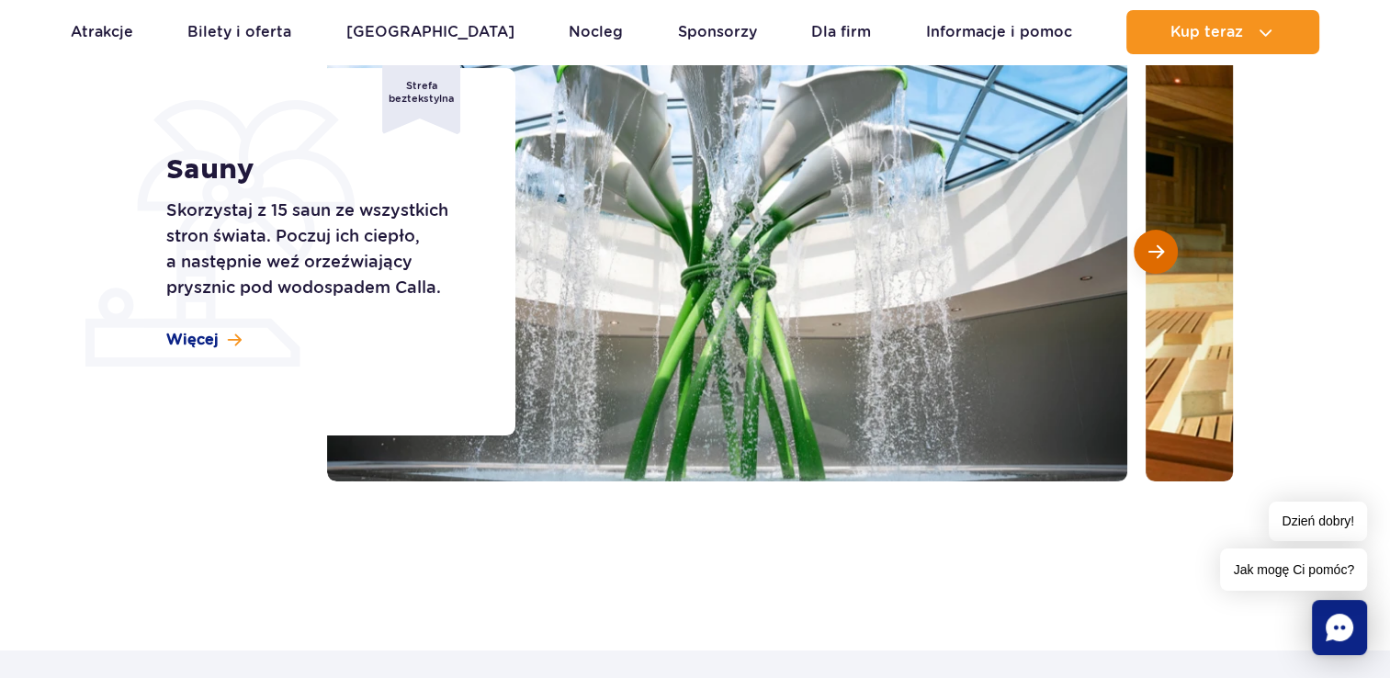
click at [1151, 255] on span "Następny slajd" at bounding box center [1157, 252] width 16 height 17
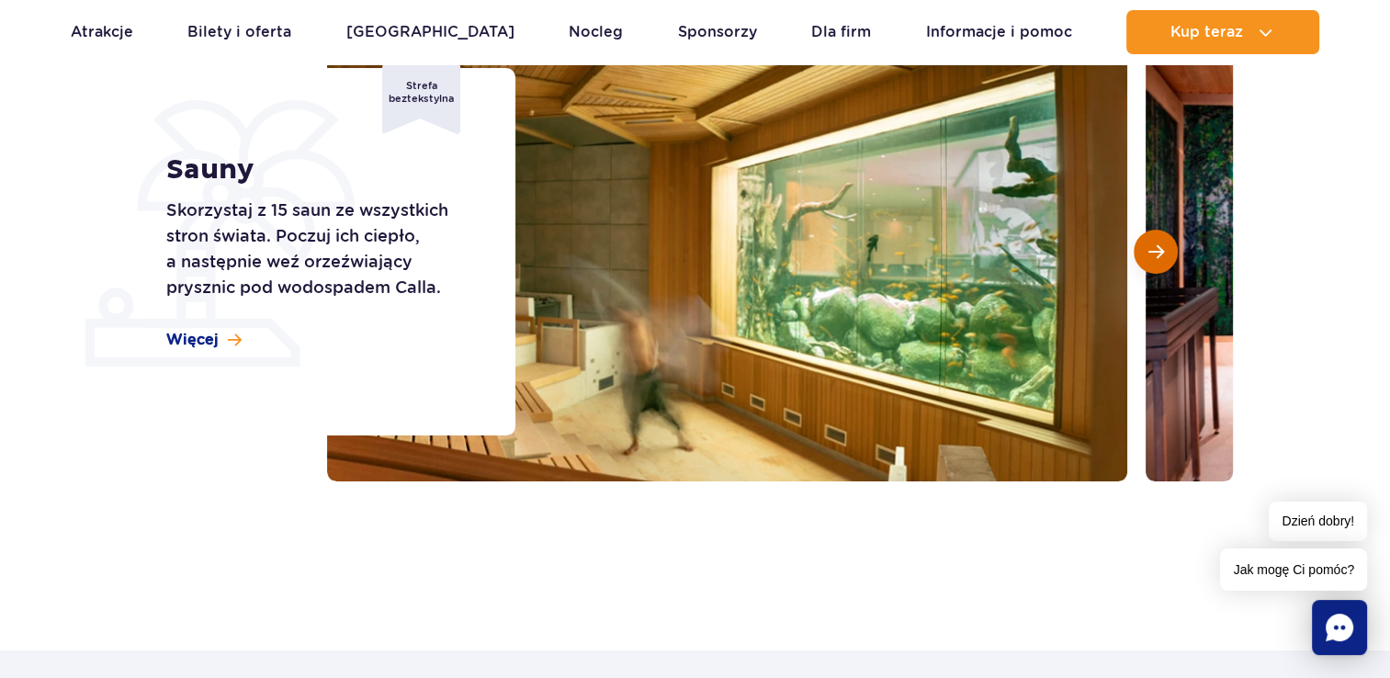
click at [1151, 255] on span "Następny slajd" at bounding box center [1157, 252] width 16 height 17
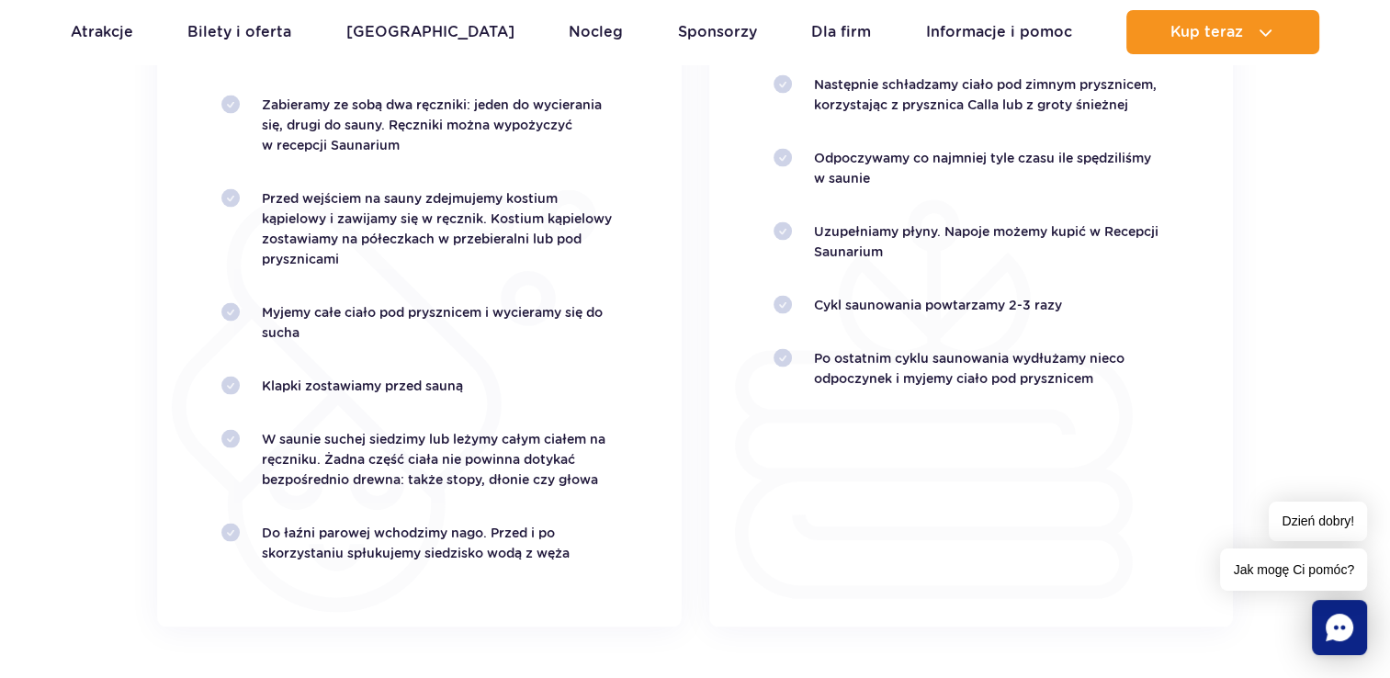
scroll to position [3308, 0]
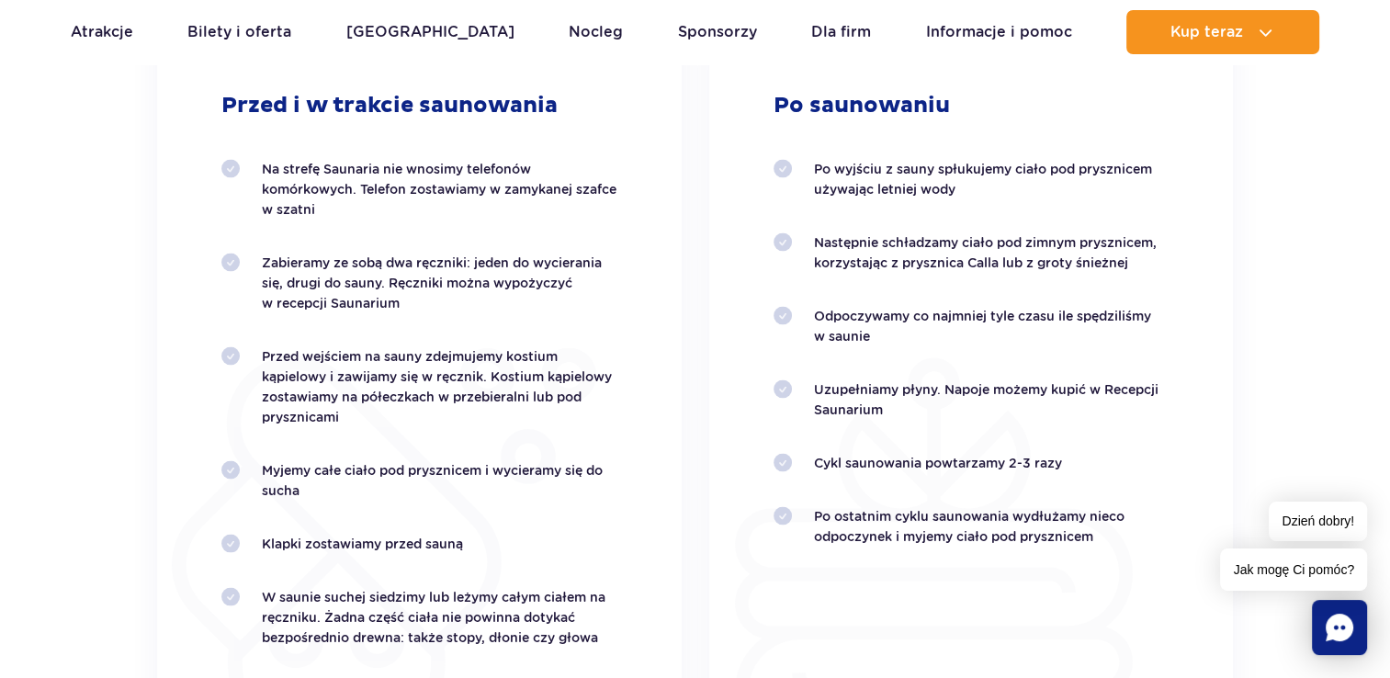
click at [1335, 113] on section "Zasady poprawnego saunowania Przed i w trakcie saunowania Na strefę Saunaria ni…" at bounding box center [695, 318] width 1390 height 934
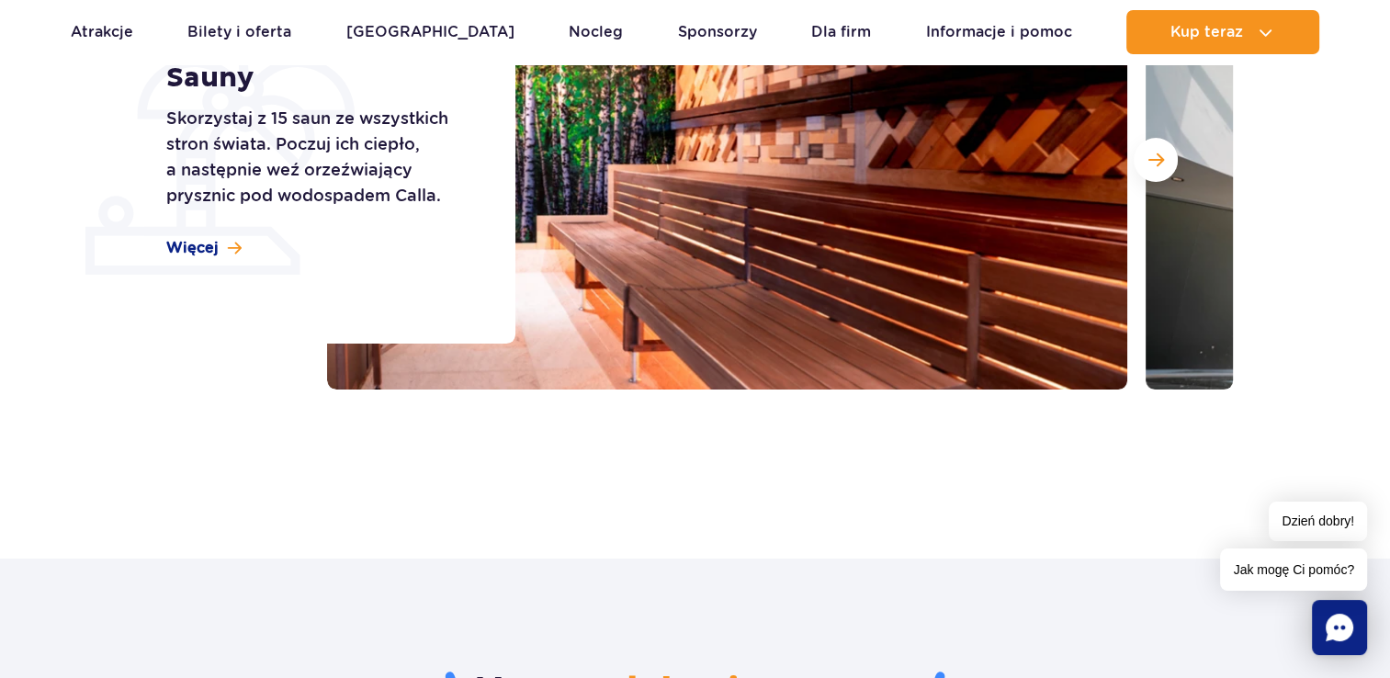
scroll to position [0, 0]
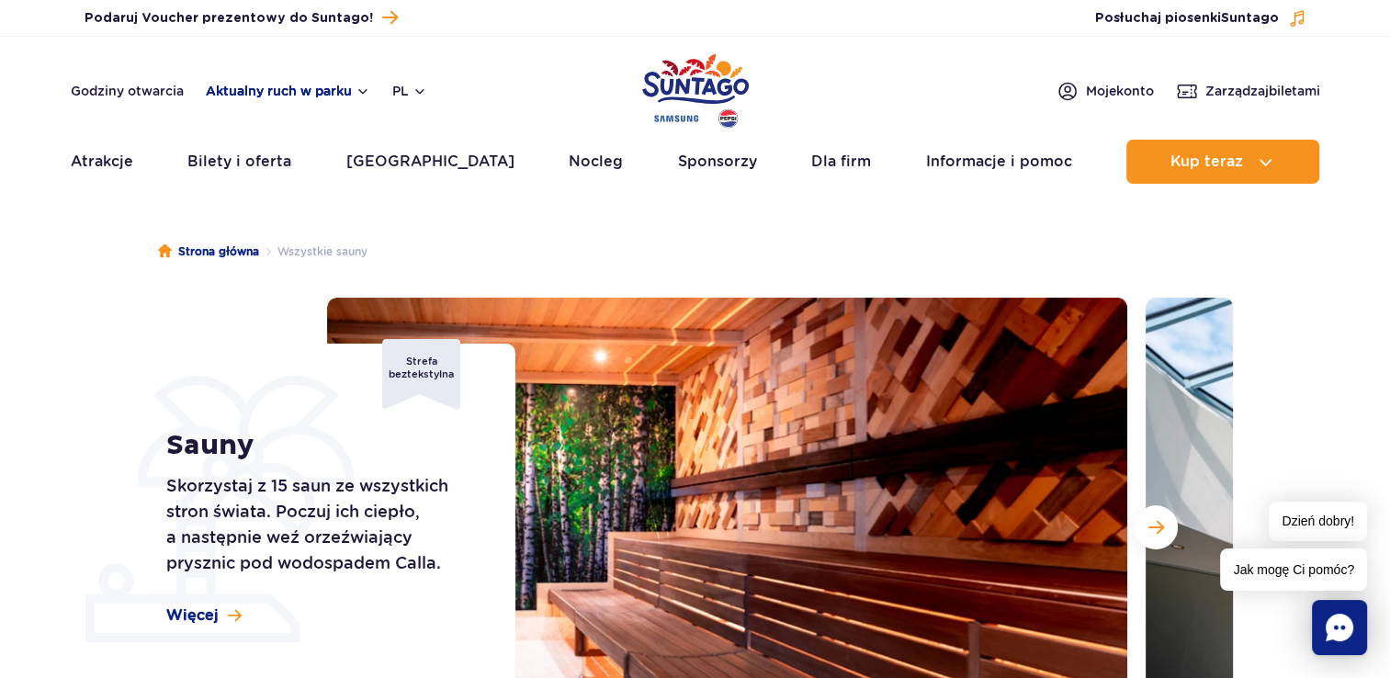
click at [247, 91] on button "Aktualny ruch w parku" at bounding box center [288, 91] width 164 height 15
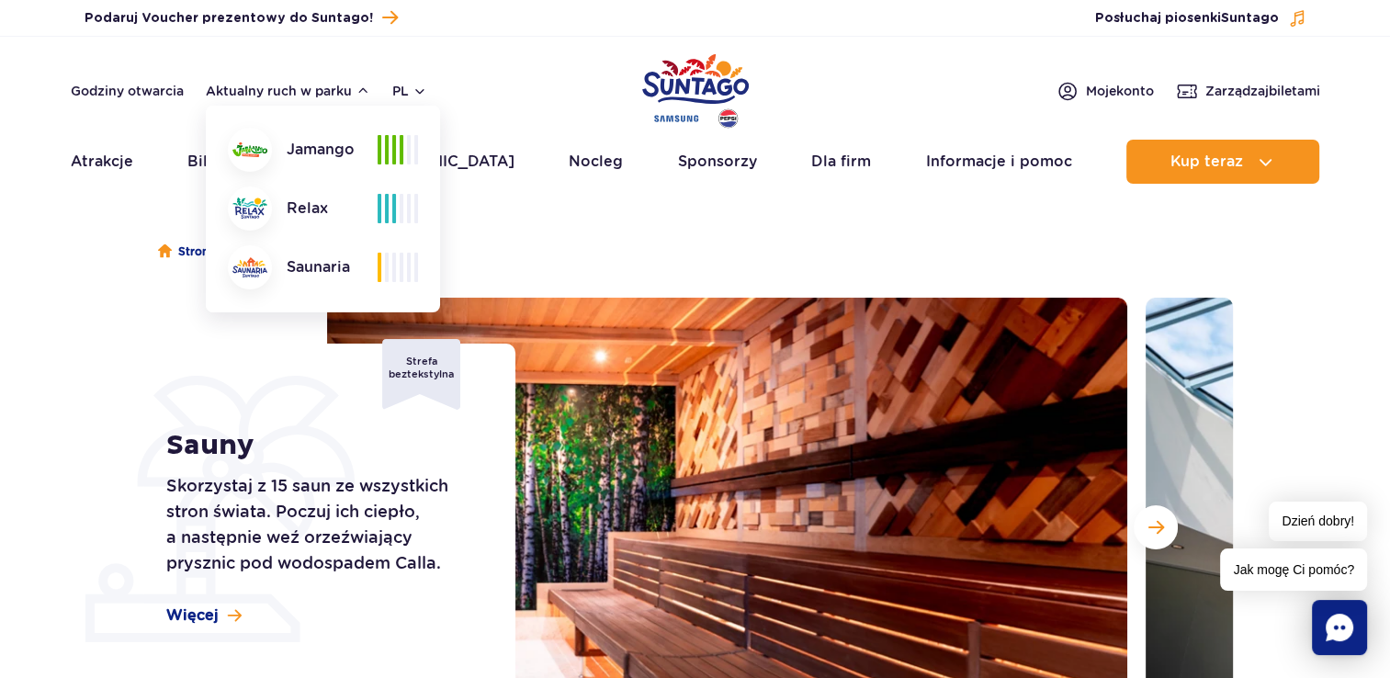
click at [777, 210] on ul "Strona główna Wszystkie sauny" at bounding box center [695, 252] width 1075 height 92
